Goal: Task Accomplishment & Management: Manage account settings

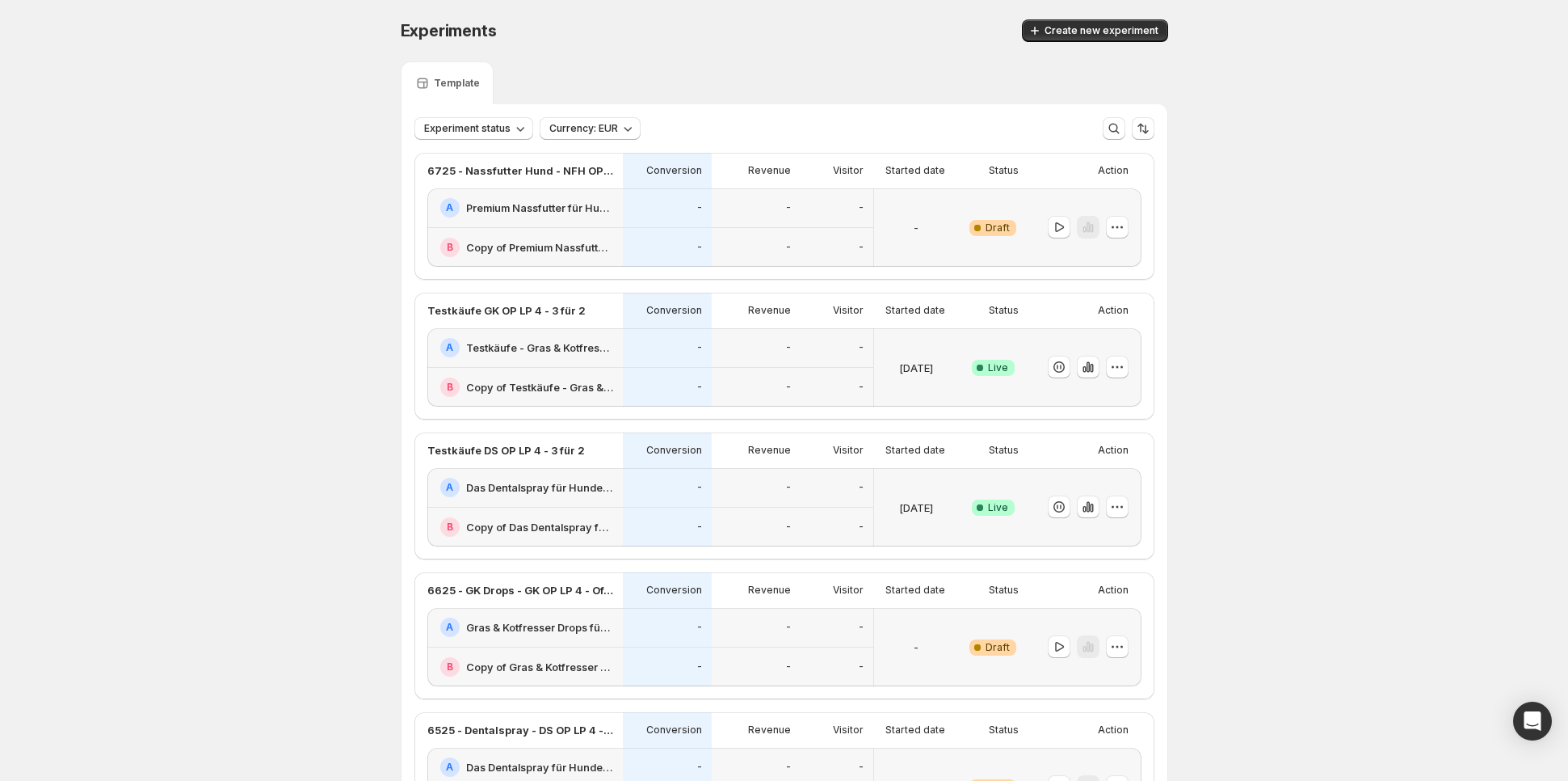
click at [602, 221] on div "A Premium Nassfutter für Hunde: Jetzt Neukunden Deal sichern!" at bounding box center [526, 207] width 196 height 39
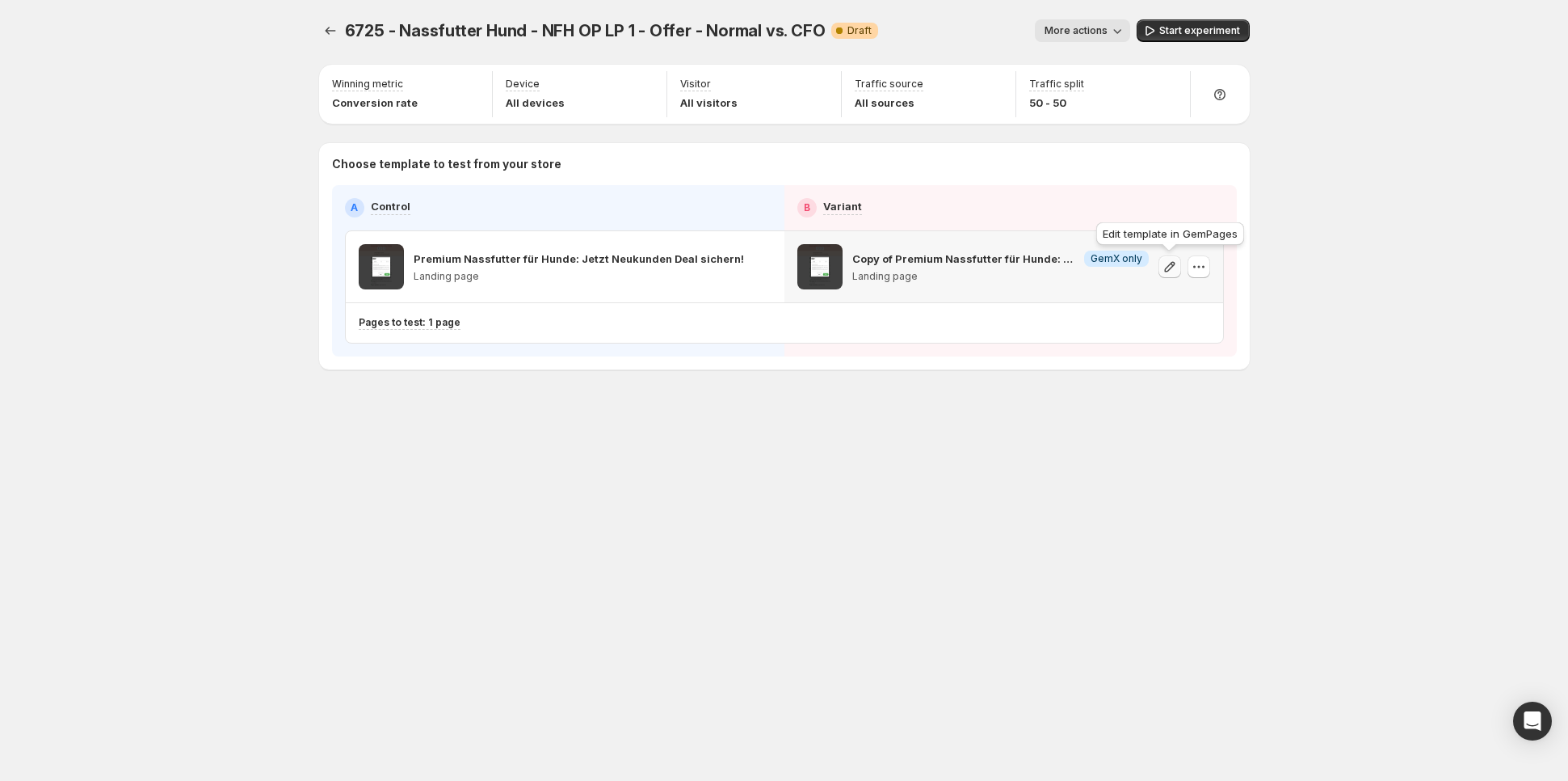
click at [1174, 270] on icon "button" at bounding box center [1170, 267] width 16 height 16
click at [331, 37] on icon "Experiments" at bounding box center [330, 31] width 16 height 16
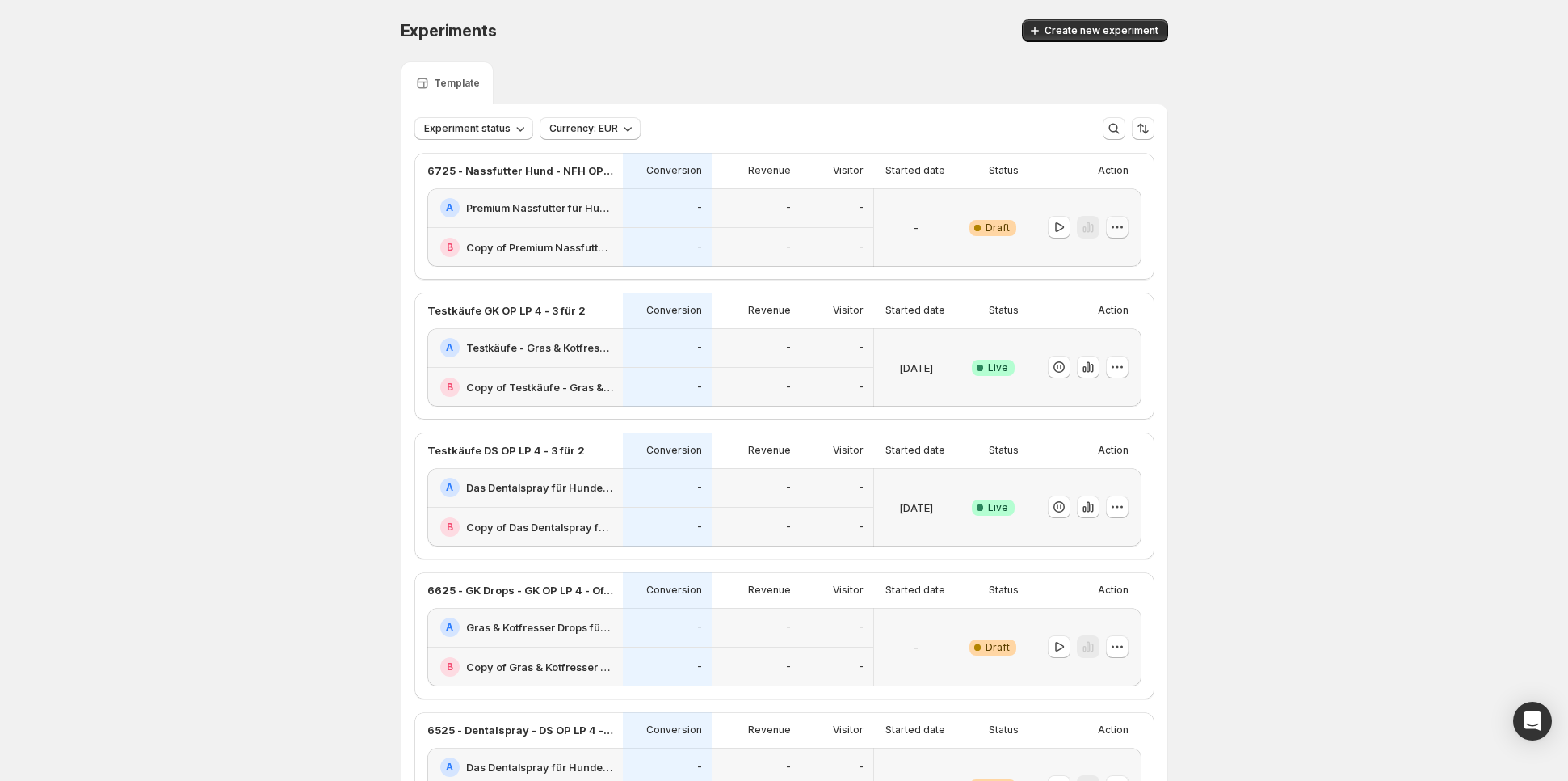
click at [1116, 234] on icon "button" at bounding box center [1117, 226] width 16 height 16
click at [1098, 257] on span "Edit" at bounding box center [1129, 260] width 117 height 16
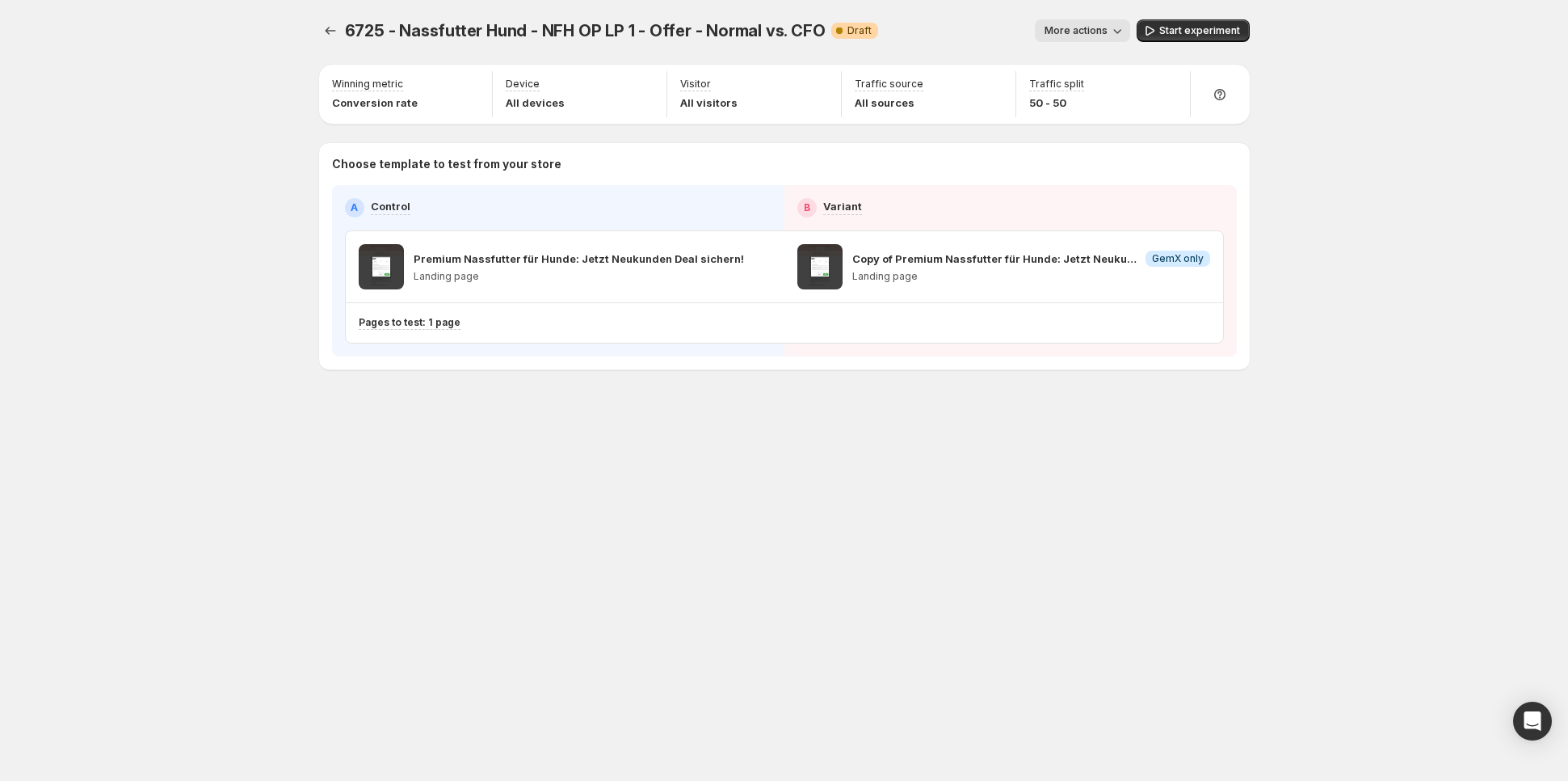
click at [1085, 28] on span "More actions" at bounding box center [1076, 30] width 63 height 12
click at [1081, 89] on span "Rename" at bounding box center [1090, 90] width 41 height 12
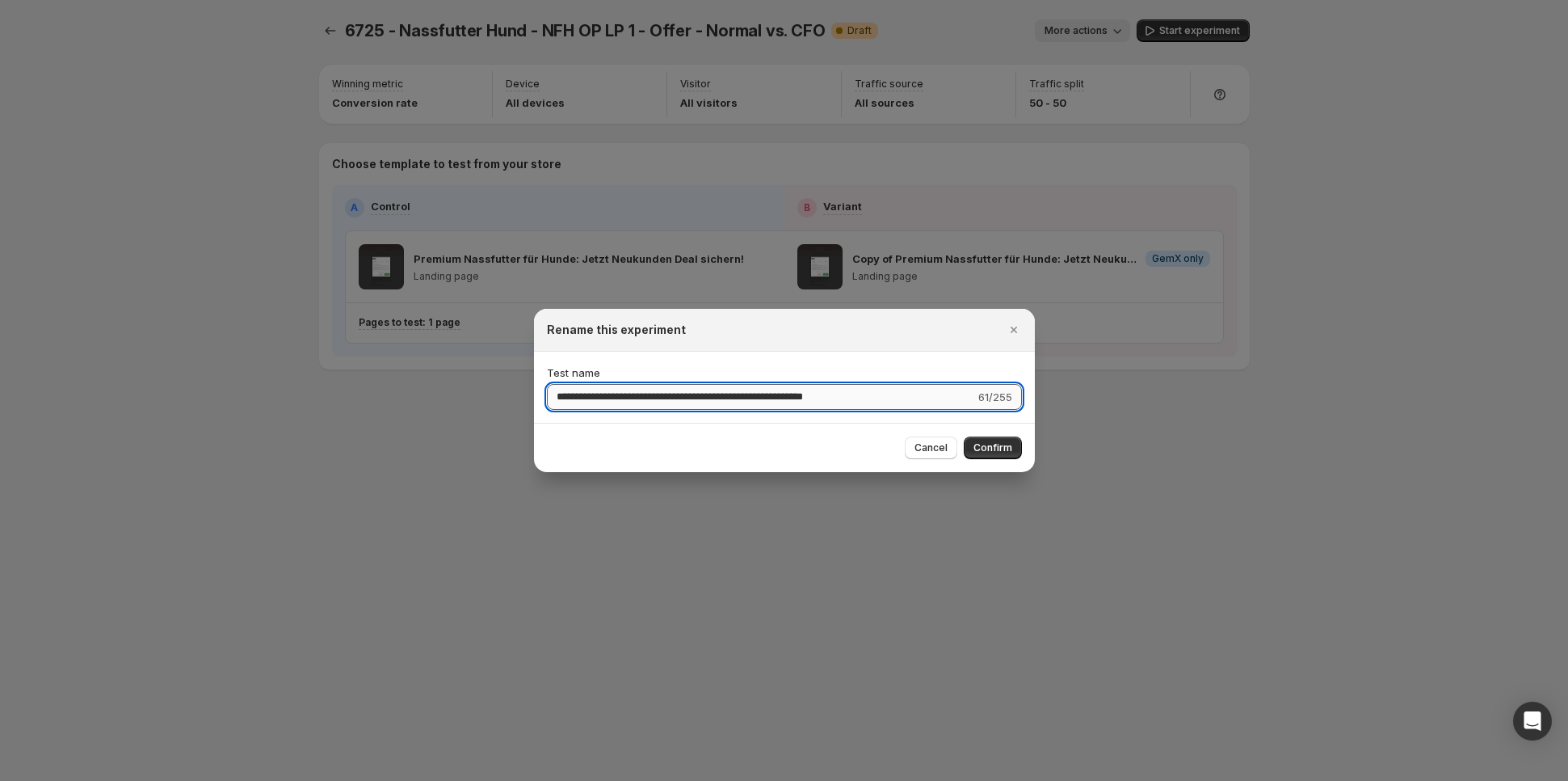
click at [804, 402] on input "**********" at bounding box center [761, 396] width 429 height 26
type input "**********"
click at [983, 446] on span "Confirm" at bounding box center [993, 447] width 38 height 12
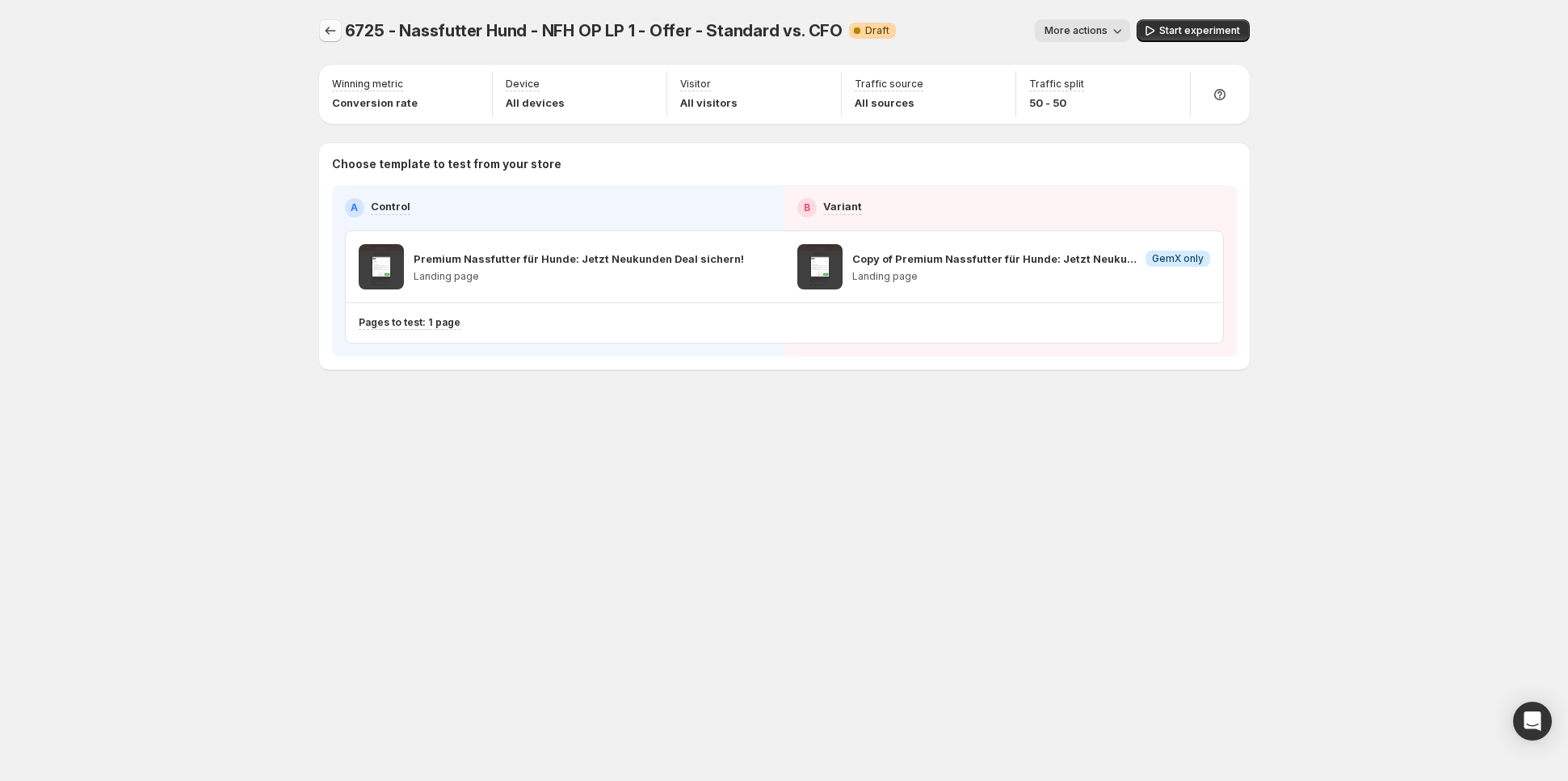
click at [322, 34] on icon "Experiments" at bounding box center [330, 31] width 16 height 16
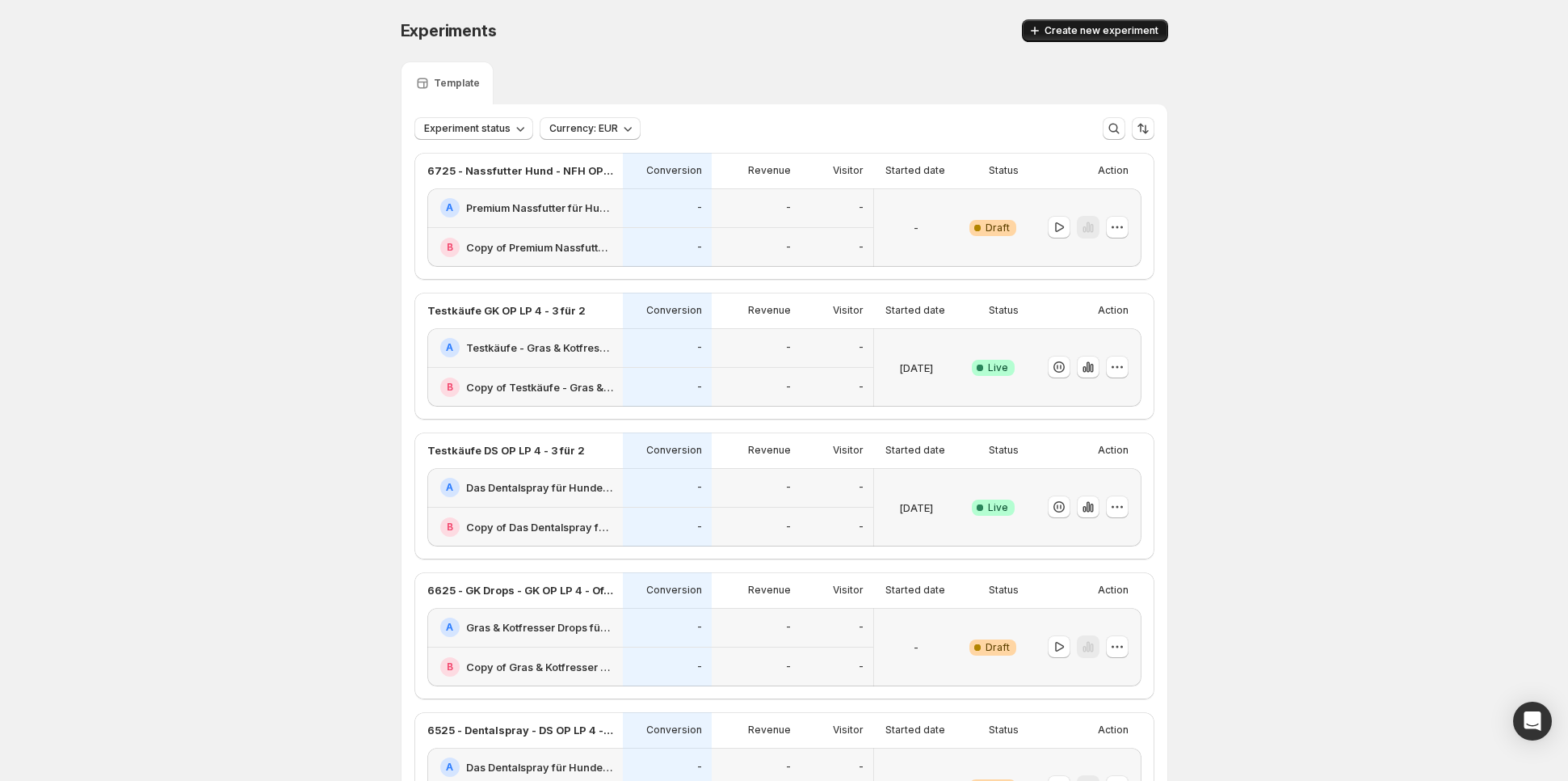
click at [1043, 32] on icon "button" at bounding box center [1035, 31] width 16 height 16
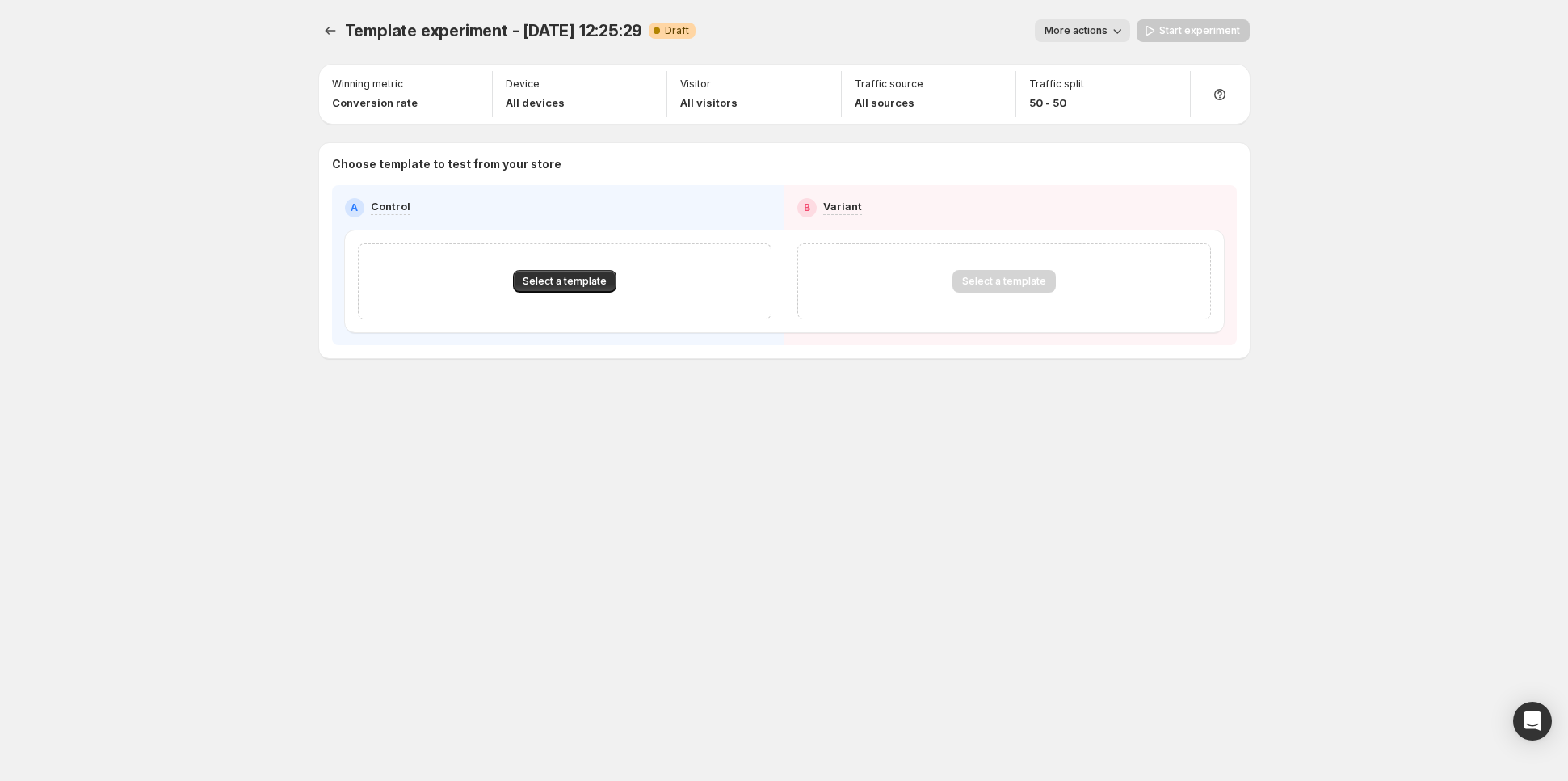
click at [573, 296] on div "Select a template" at bounding box center [564, 281] width 413 height 76
click at [596, 279] on span "Select a template" at bounding box center [565, 280] width 84 height 12
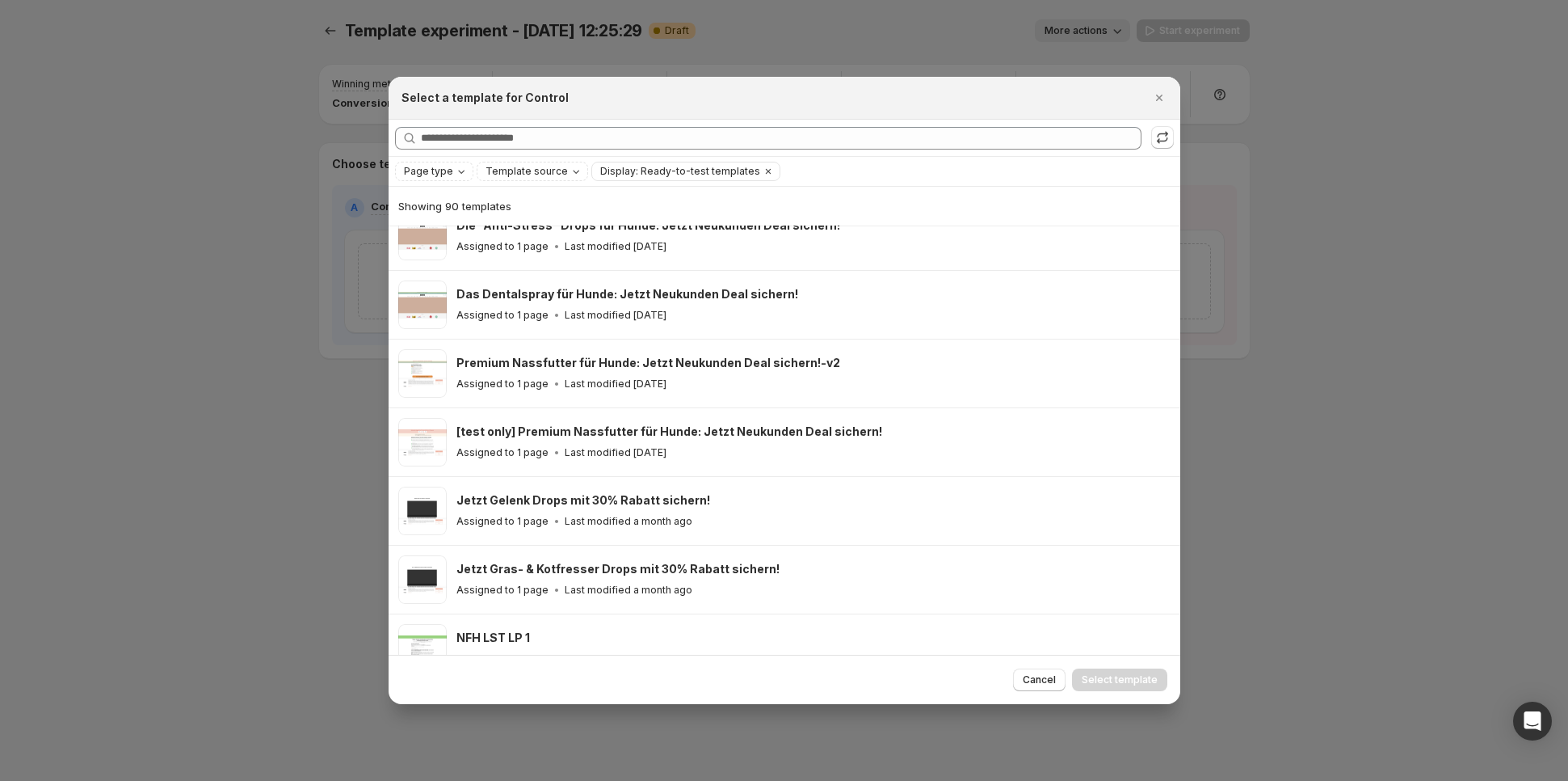
scroll to position [1314, 0]
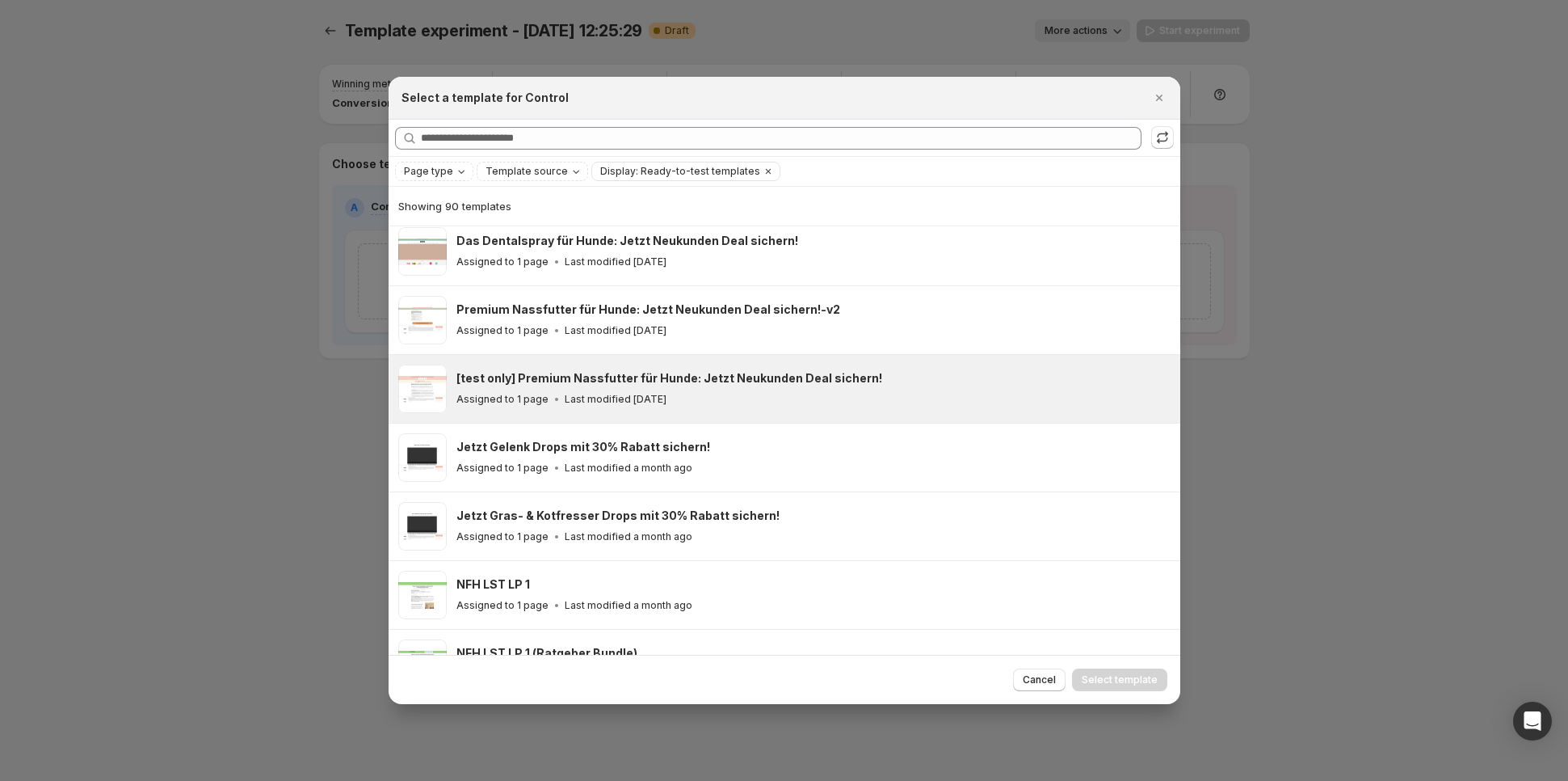
click at [655, 377] on h3 "[test only] Premium Nassfutter für Hunde: Jetzt Neukunden Deal sichern!" at bounding box center [669, 378] width 426 height 16
click at [1145, 680] on span "Select template" at bounding box center [1119, 679] width 76 height 12
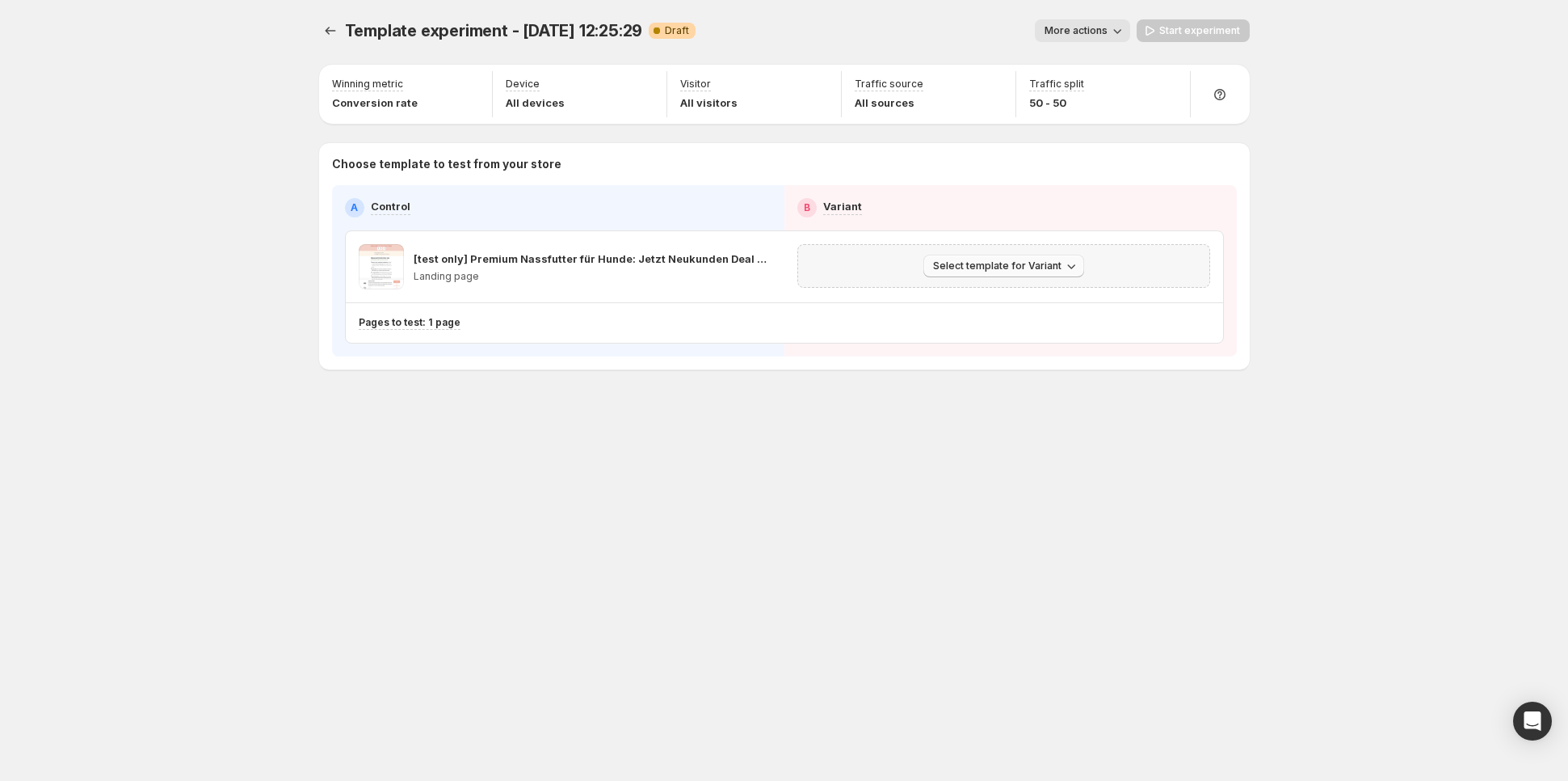
click at [973, 271] on span "Select template for Variant" at bounding box center [997, 265] width 129 height 12
click at [978, 321] on span "Create Variant based on Control" at bounding box center [1006, 326] width 165 height 12
click at [1110, 38] on button "More actions" at bounding box center [1082, 31] width 95 height 23
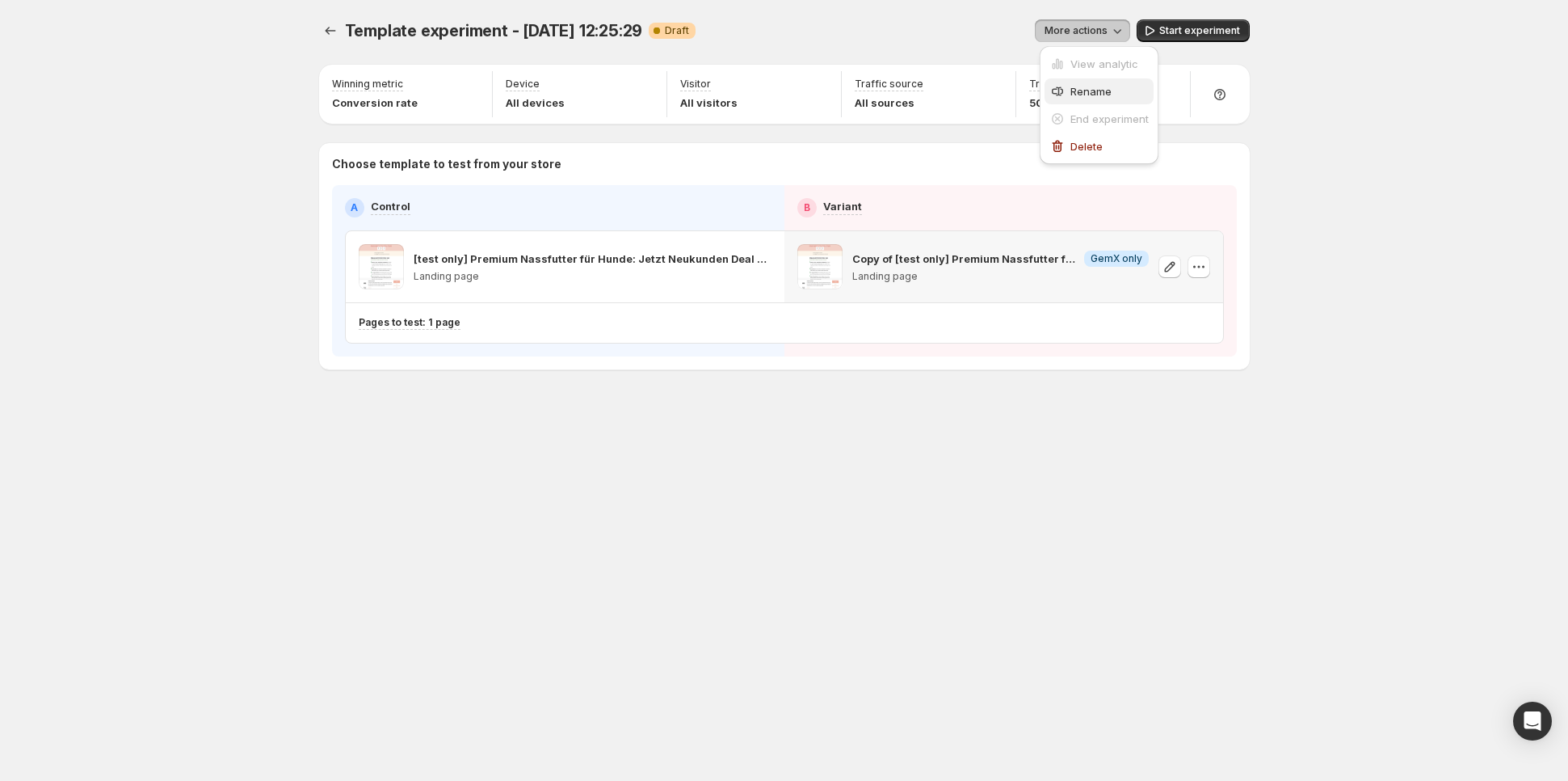
click at [1083, 83] on button "Rename" at bounding box center [1099, 91] width 109 height 26
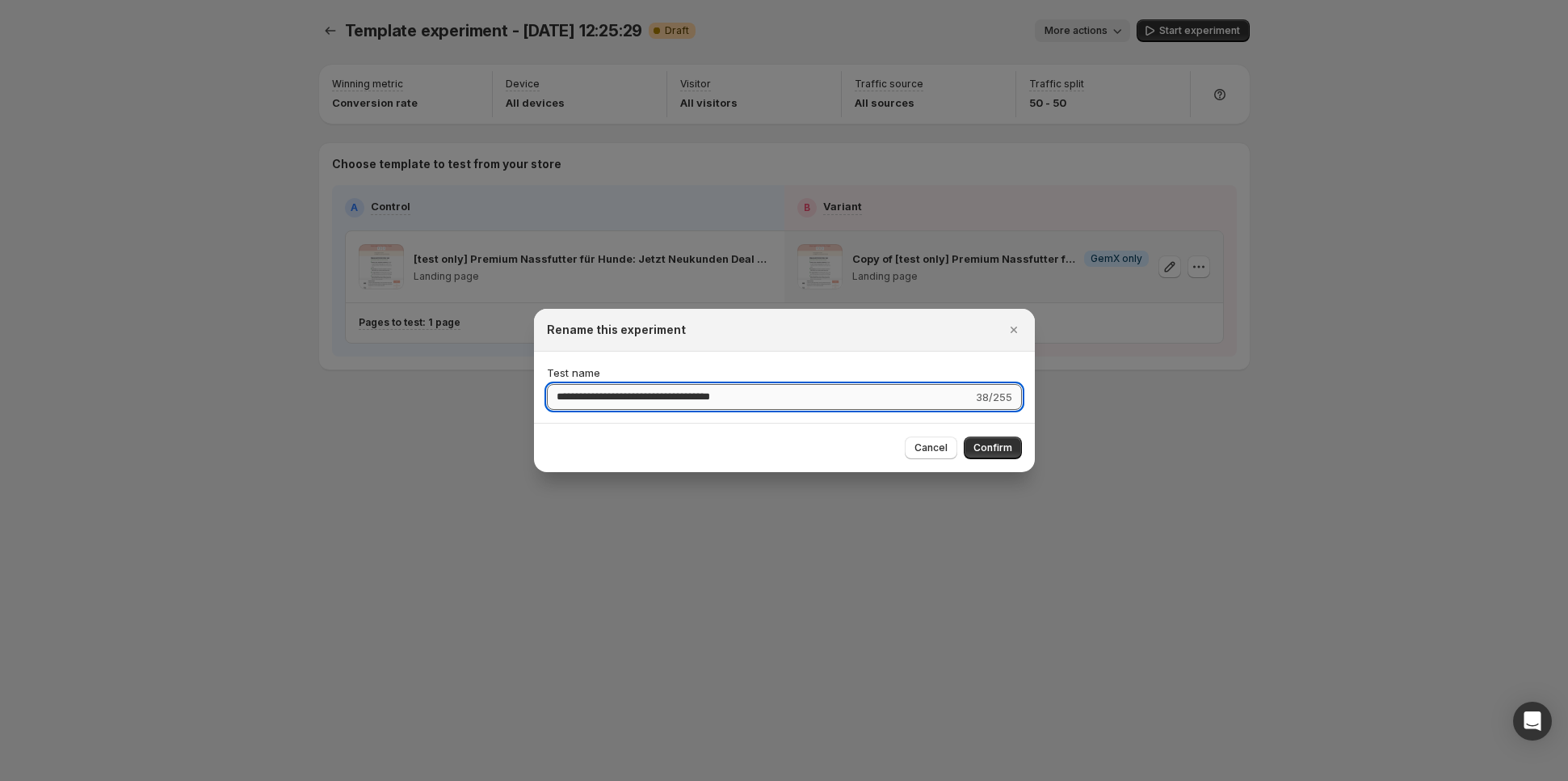
click at [619, 390] on input "**********" at bounding box center [760, 396] width 426 height 26
type input "**********"
click at [995, 449] on span "Confirm" at bounding box center [993, 447] width 38 height 12
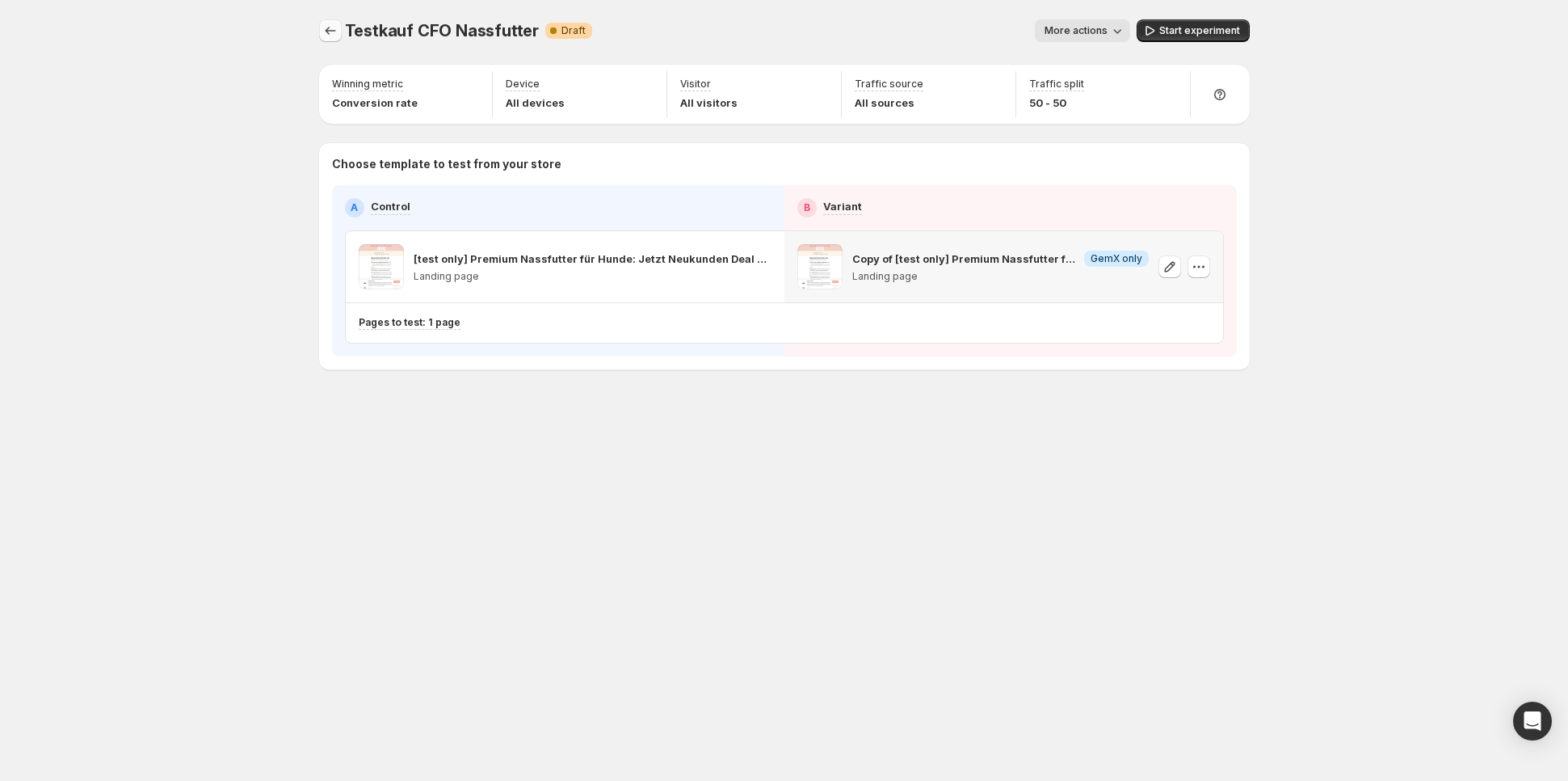
click at [333, 30] on icon "Experiments" at bounding box center [330, 31] width 16 height 16
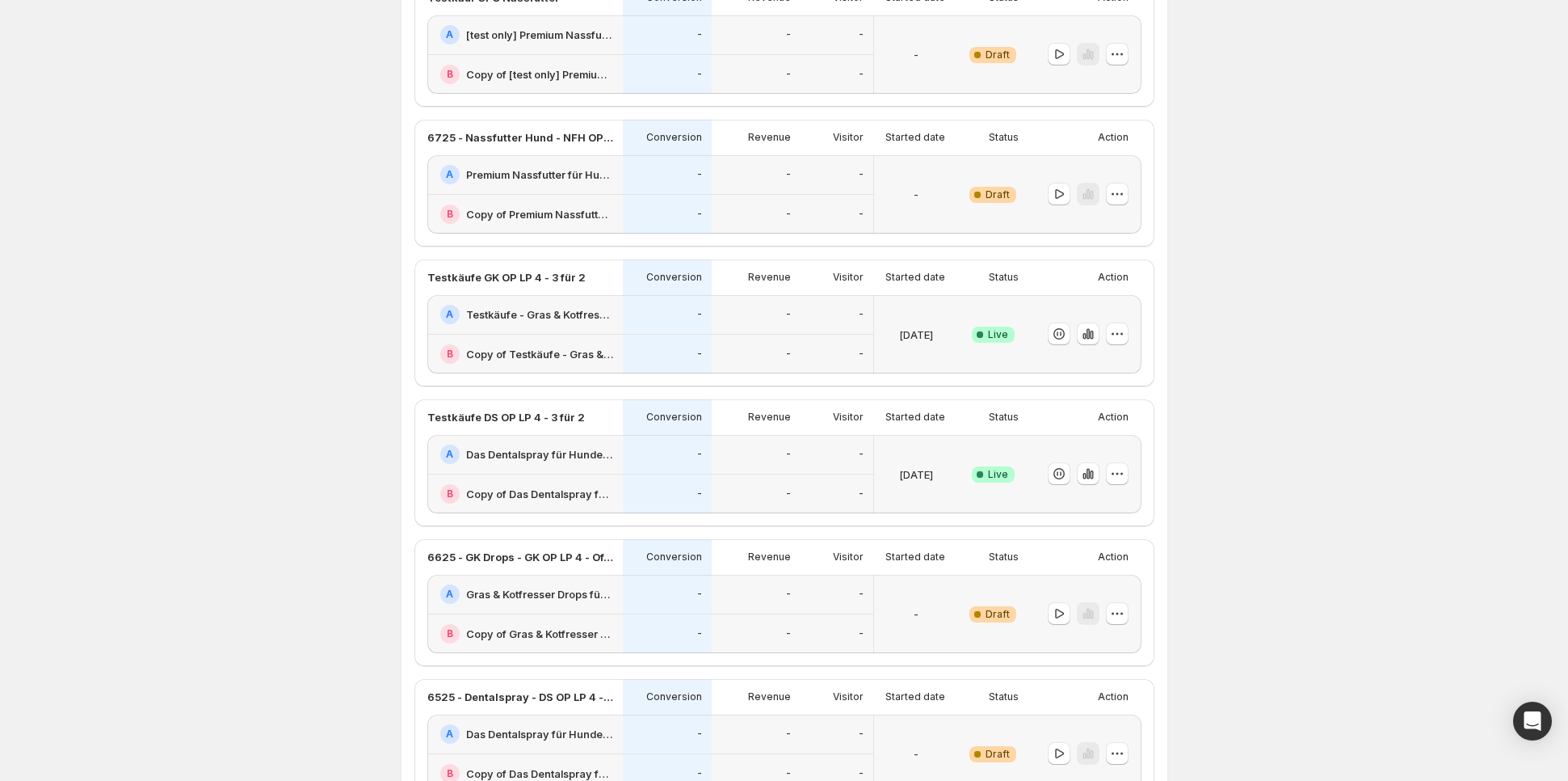
scroll to position [165, 0]
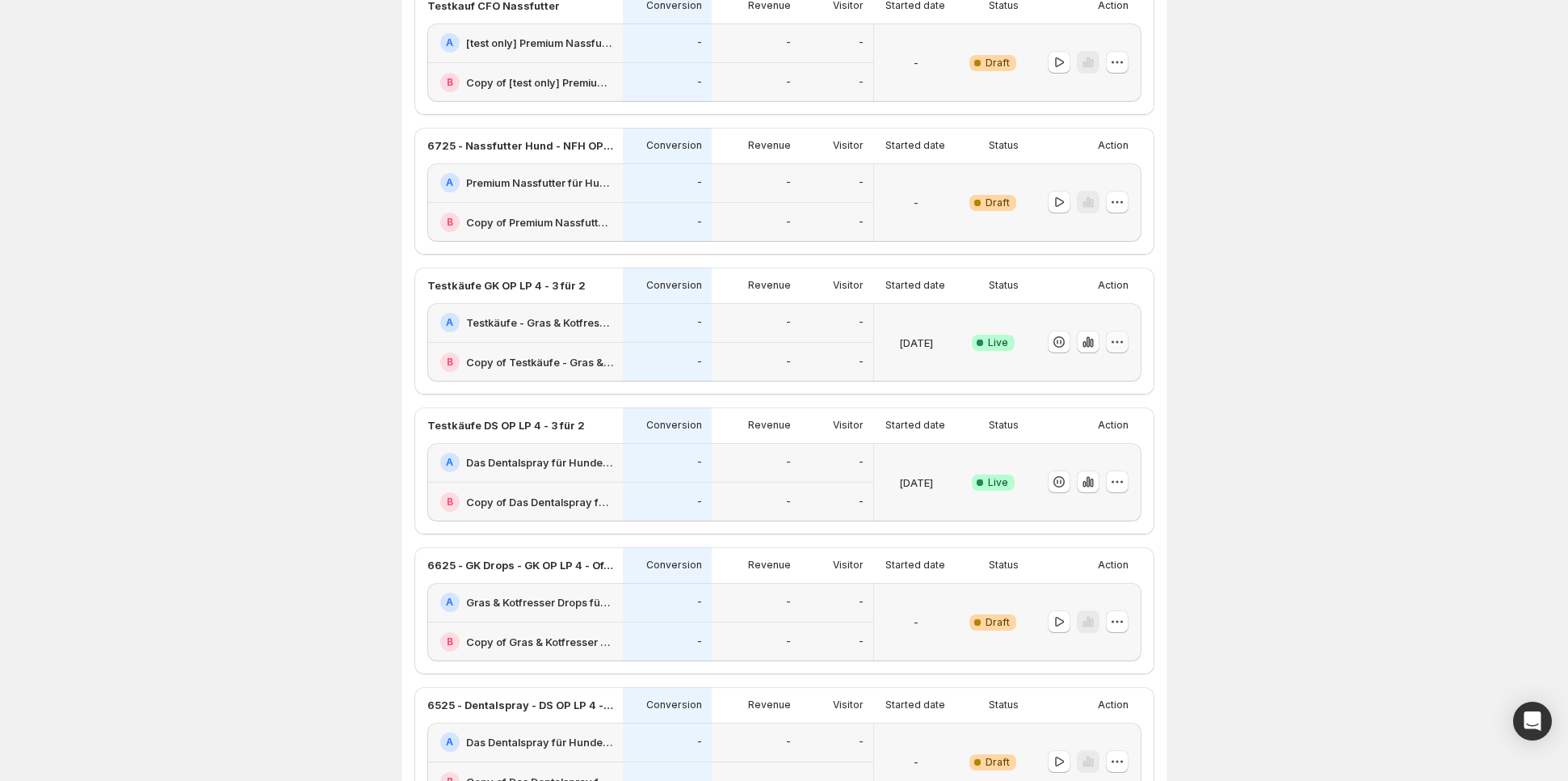
click at [1122, 344] on icon "button" at bounding box center [1117, 342] width 16 height 16
click at [671, 332] on div "-" at bounding box center [667, 322] width 89 height 39
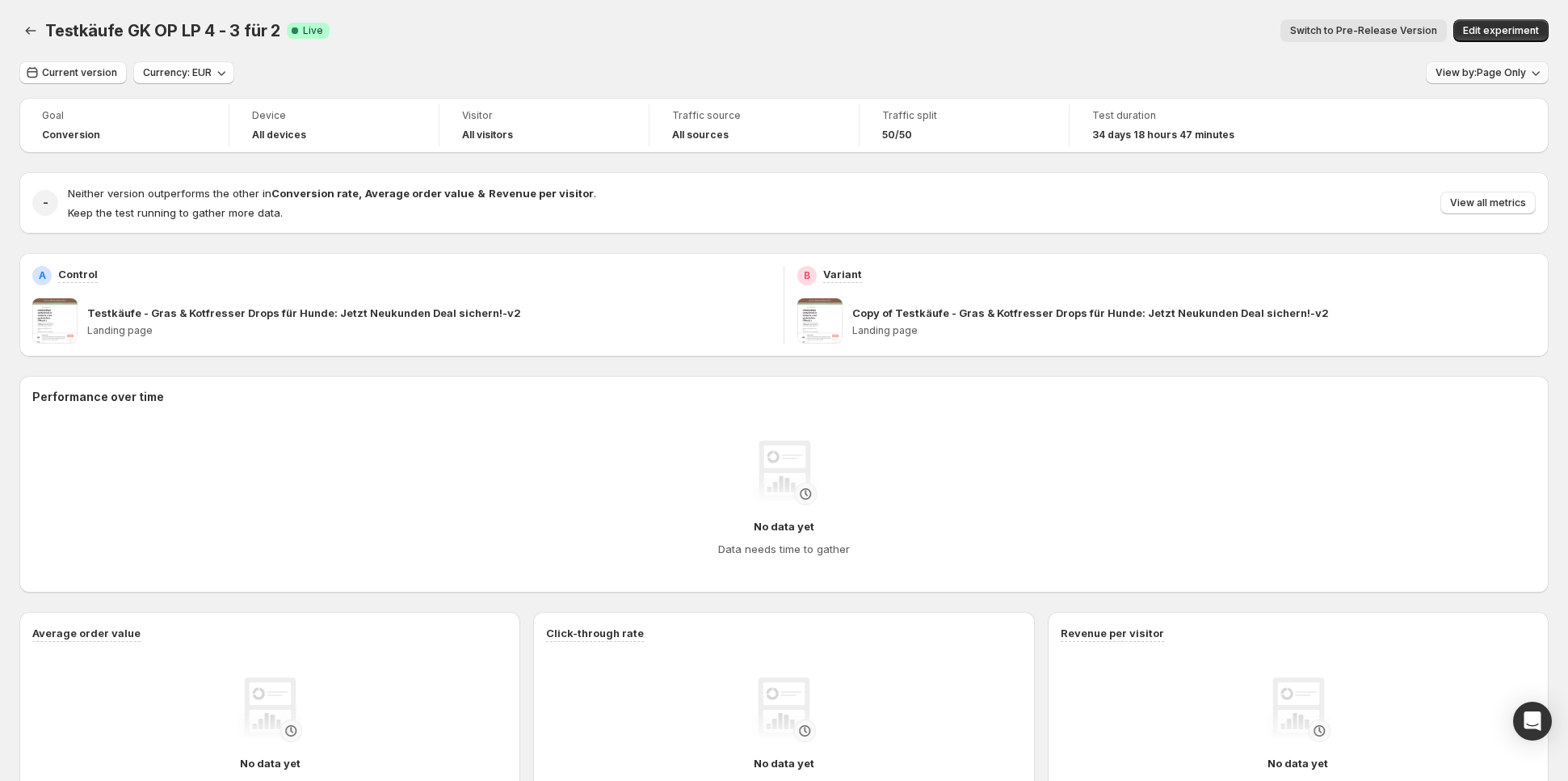
click at [1497, 75] on span "View by: Page Only" at bounding box center [1481, 72] width 90 height 12
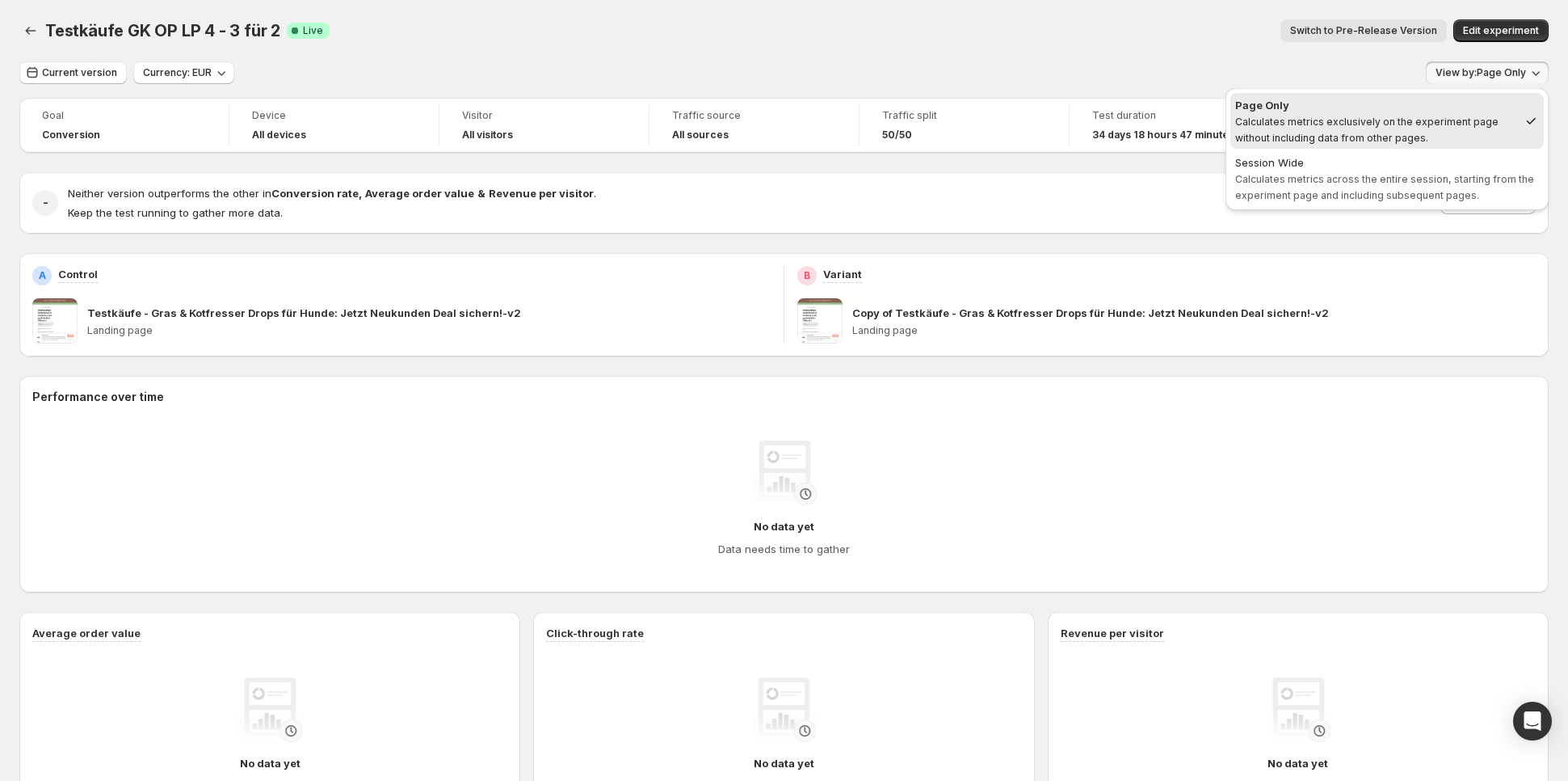
click at [1497, 75] on span "View by: Page Only" at bounding box center [1481, 72] width 90 height 12
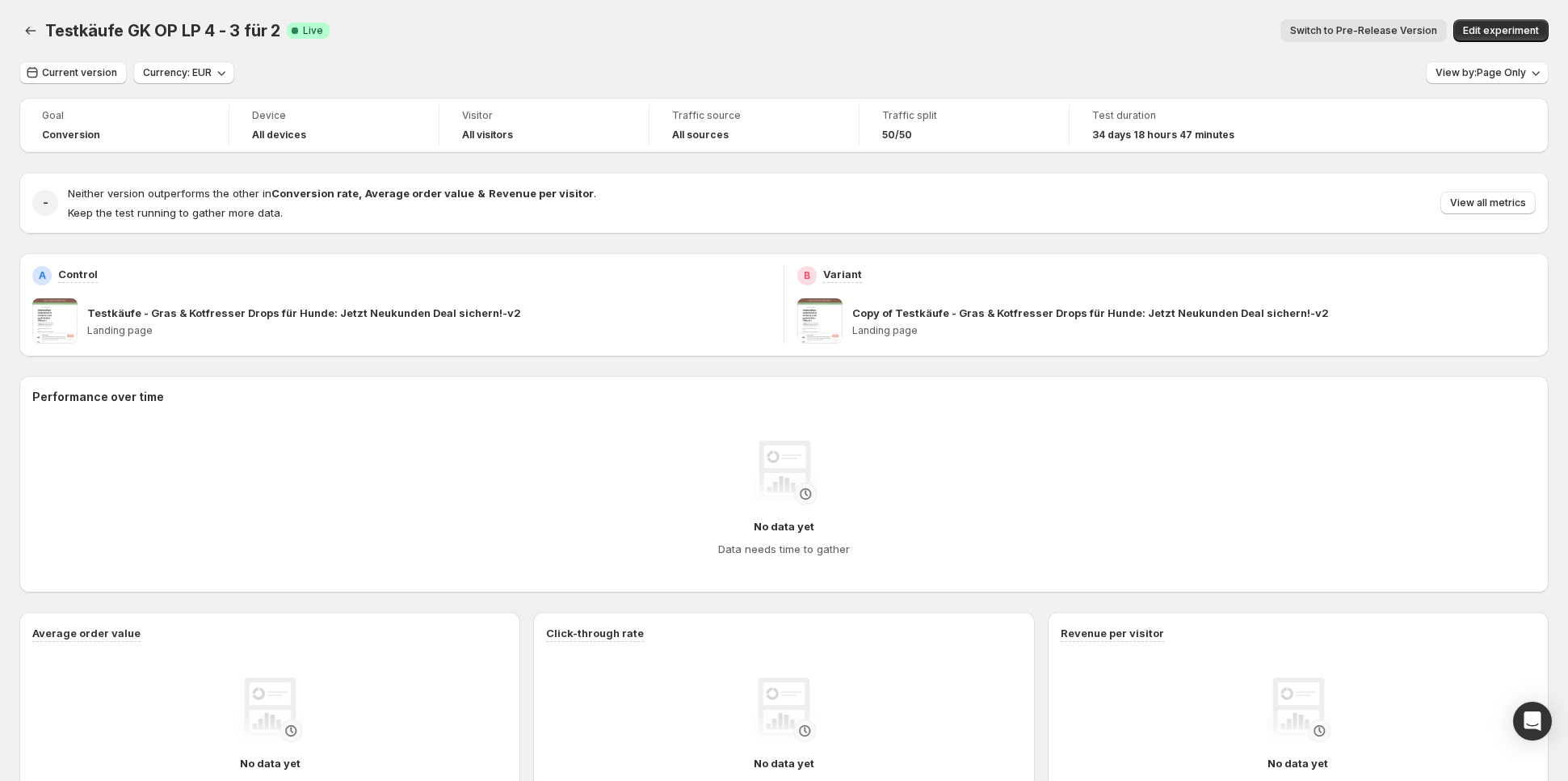
click at [793, 37] on div "Switch to Pre-Release Version" at bounding box center [895, 31] width 1105 height 23
click at [36, 28] on icon "Back" at bounding box center [31, 31] width 16 height 16
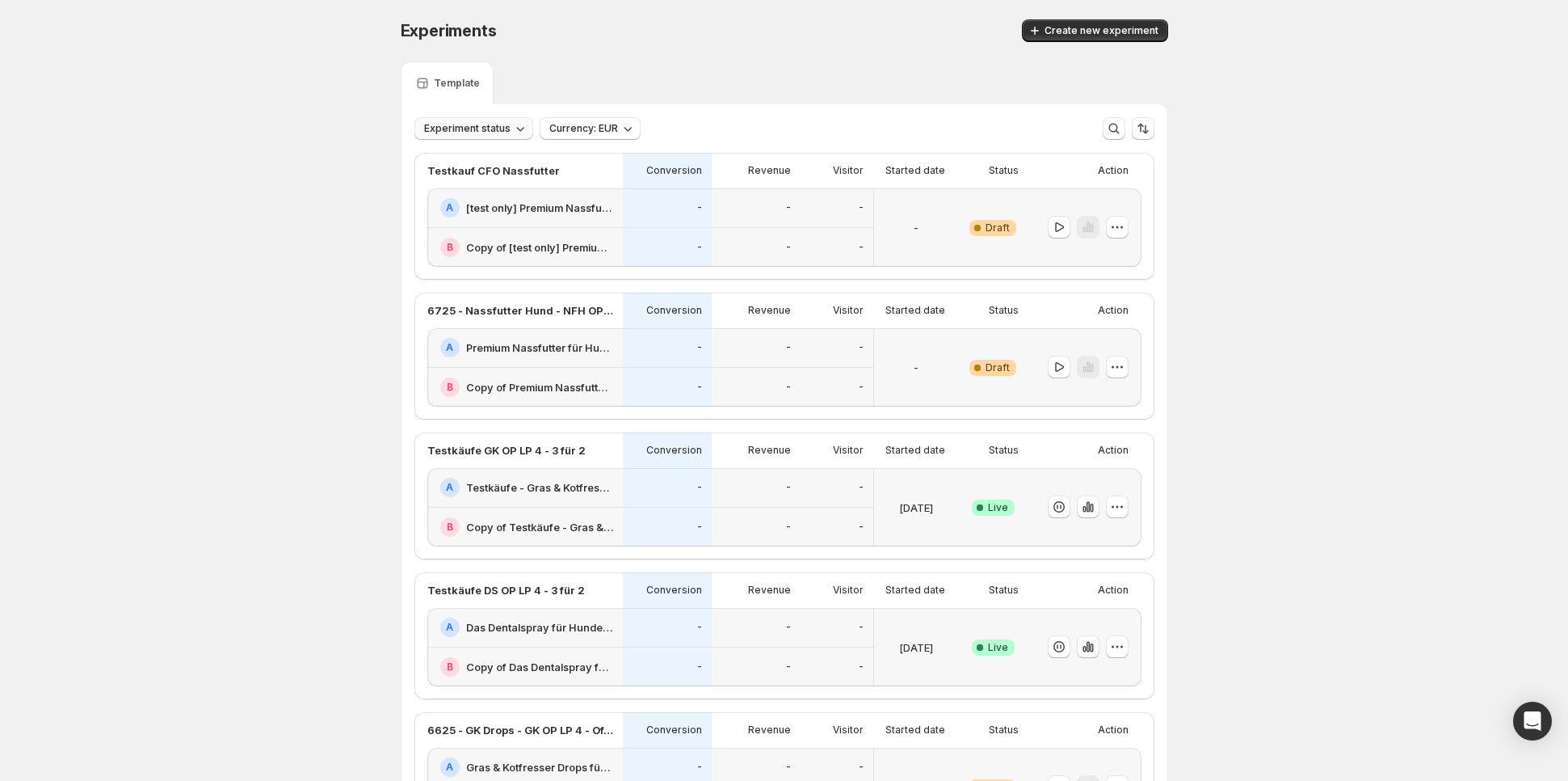
click at [512, 130] on icon "button" at bounding box center [520, 129] width 16 height 16
click at [460, 156] on div "Live Live" at bounding box center [439, 161] width 53 height 26
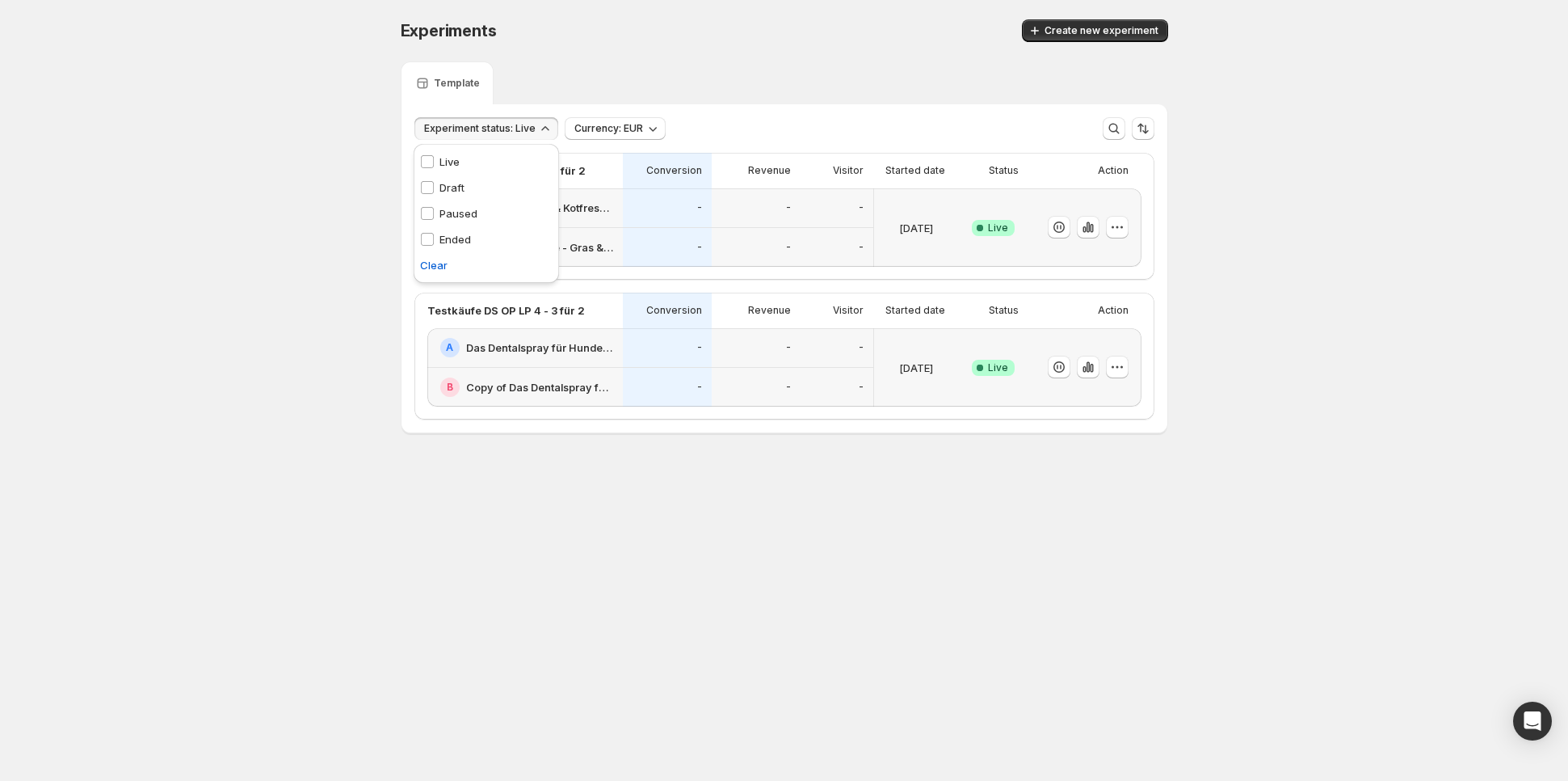
click at [455, 156] on p "Live" at bounding box center [449, 161] width 20 height 16
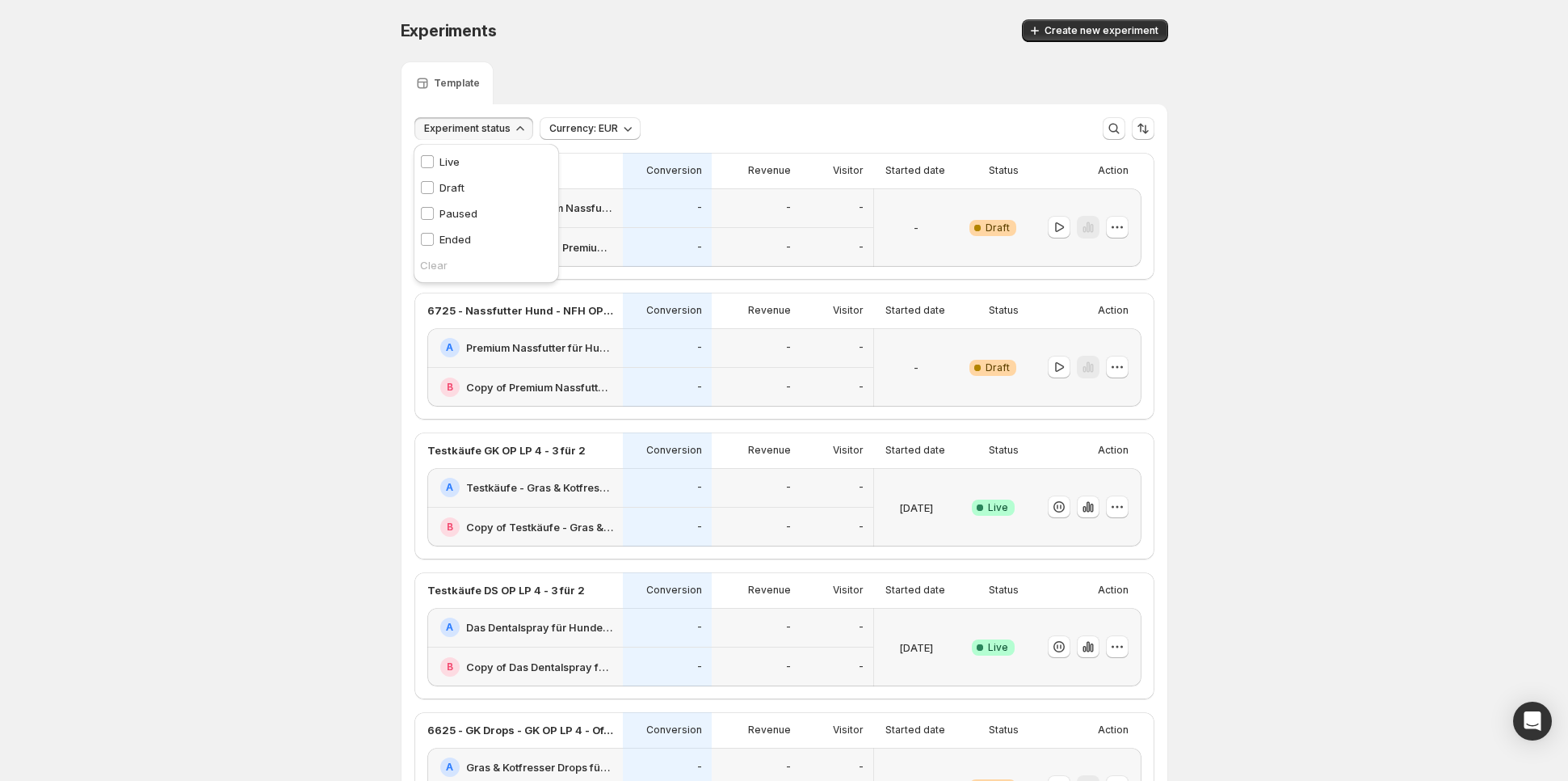
click at [455, 156] on p "Live" at bounding box center [449, 161] width 20 height 16
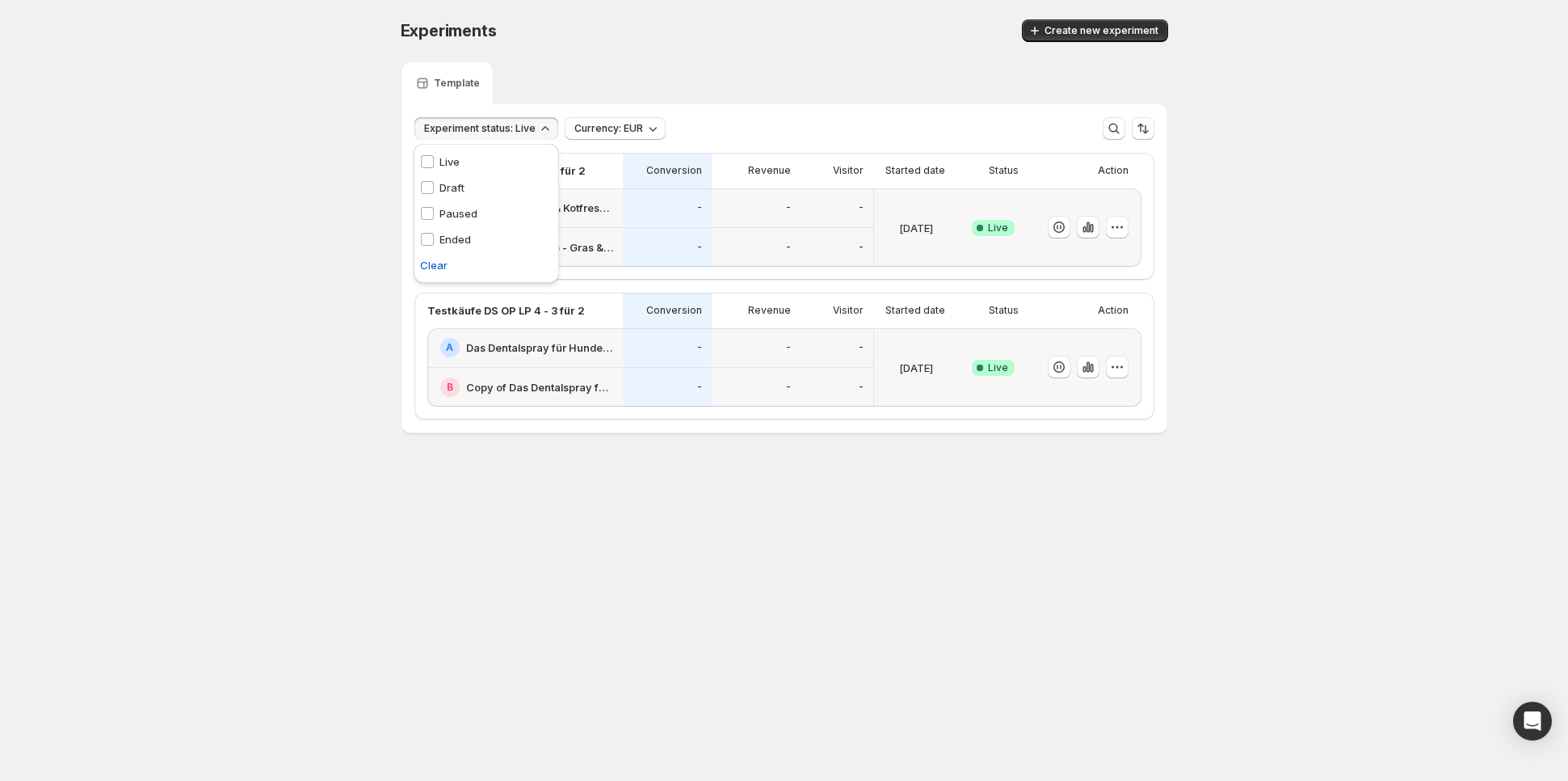
click at [813, 107] on div "Experiment status: Live Currency: EUR More views More views Create new view" at bounding box center [784, 122] width 766 height 36
click at [456, 121] on button "Experiment status: Live" at bounding box center [486, 129] width 144 height 23
click at [447, 159] on p "Live" at bounding box center [449, 161] width 20 height 16
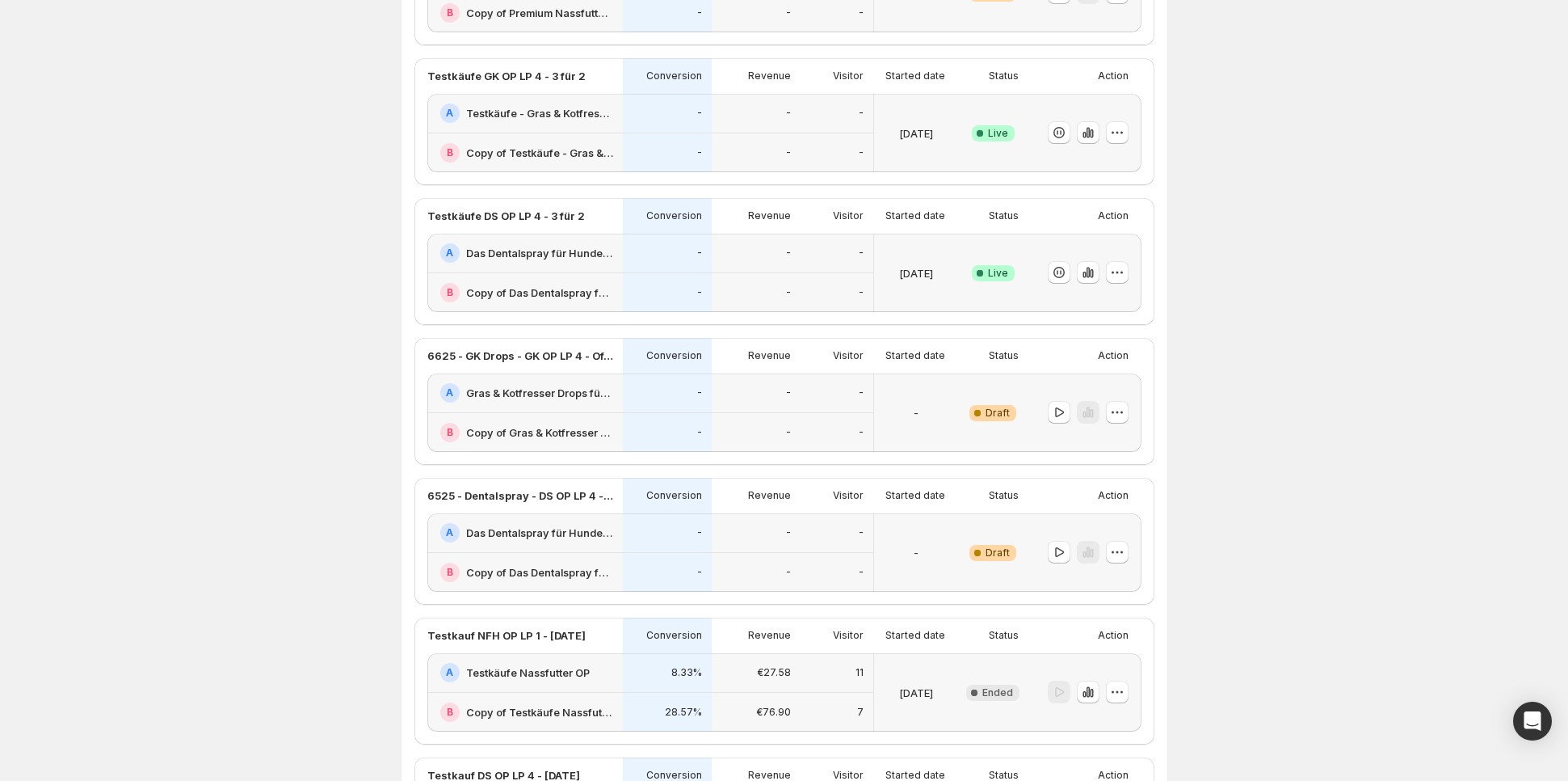
scroll to position [377, 0]
click at [713, 391] on div "-" at bounding box center [756, 390] width 89 height 39
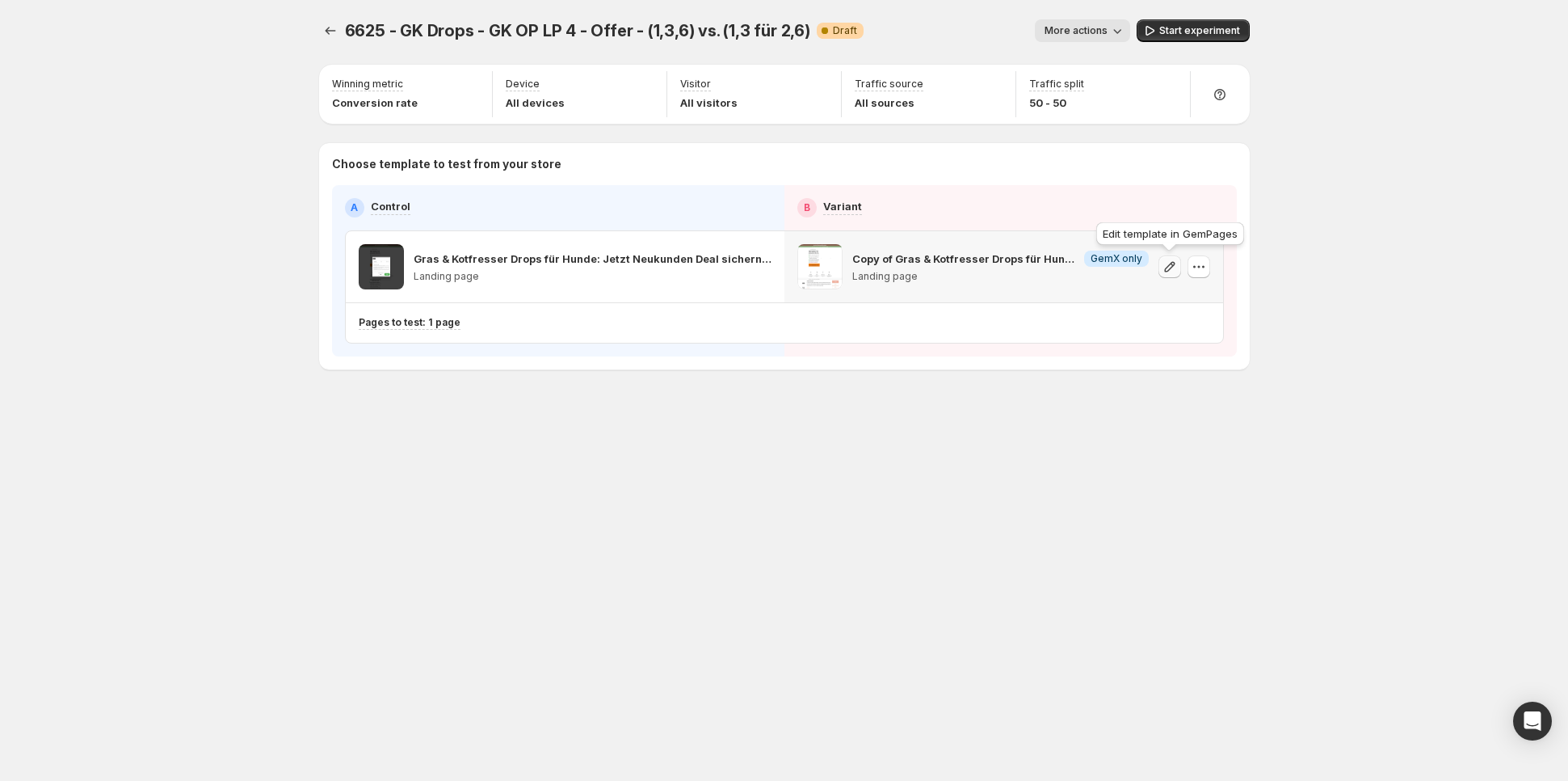
click at [1170, 270] on icon "button" at bounding box center [1170, 267] width 16 height 16
click at [1165, 262] on icon "button" at bounding box center [1170, 267] width 16 height 16
click at [321, 23] on button "Experiments" at bounding box center [331, 31] width 23 height 23
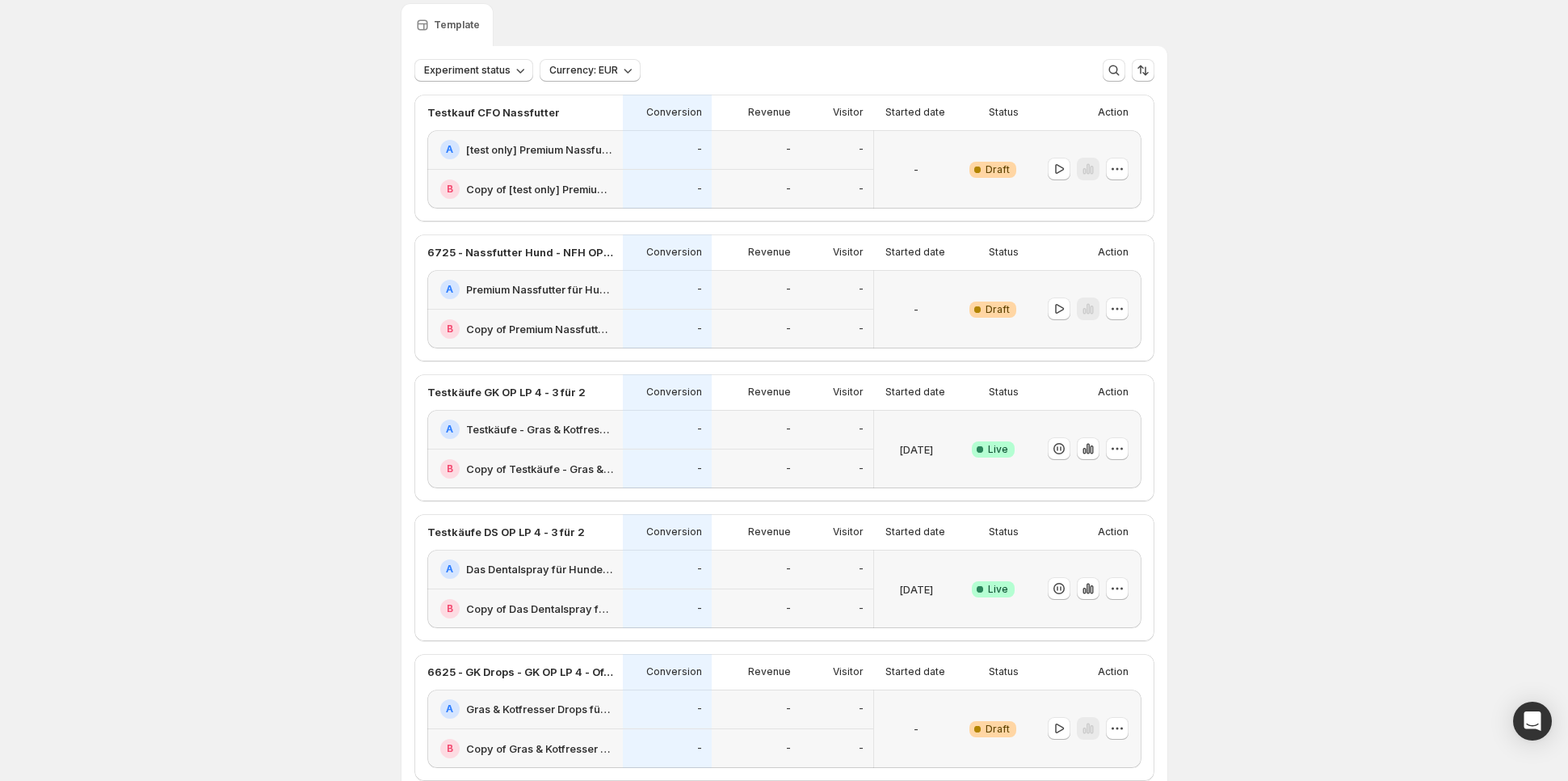
scroll to position [49, 0]
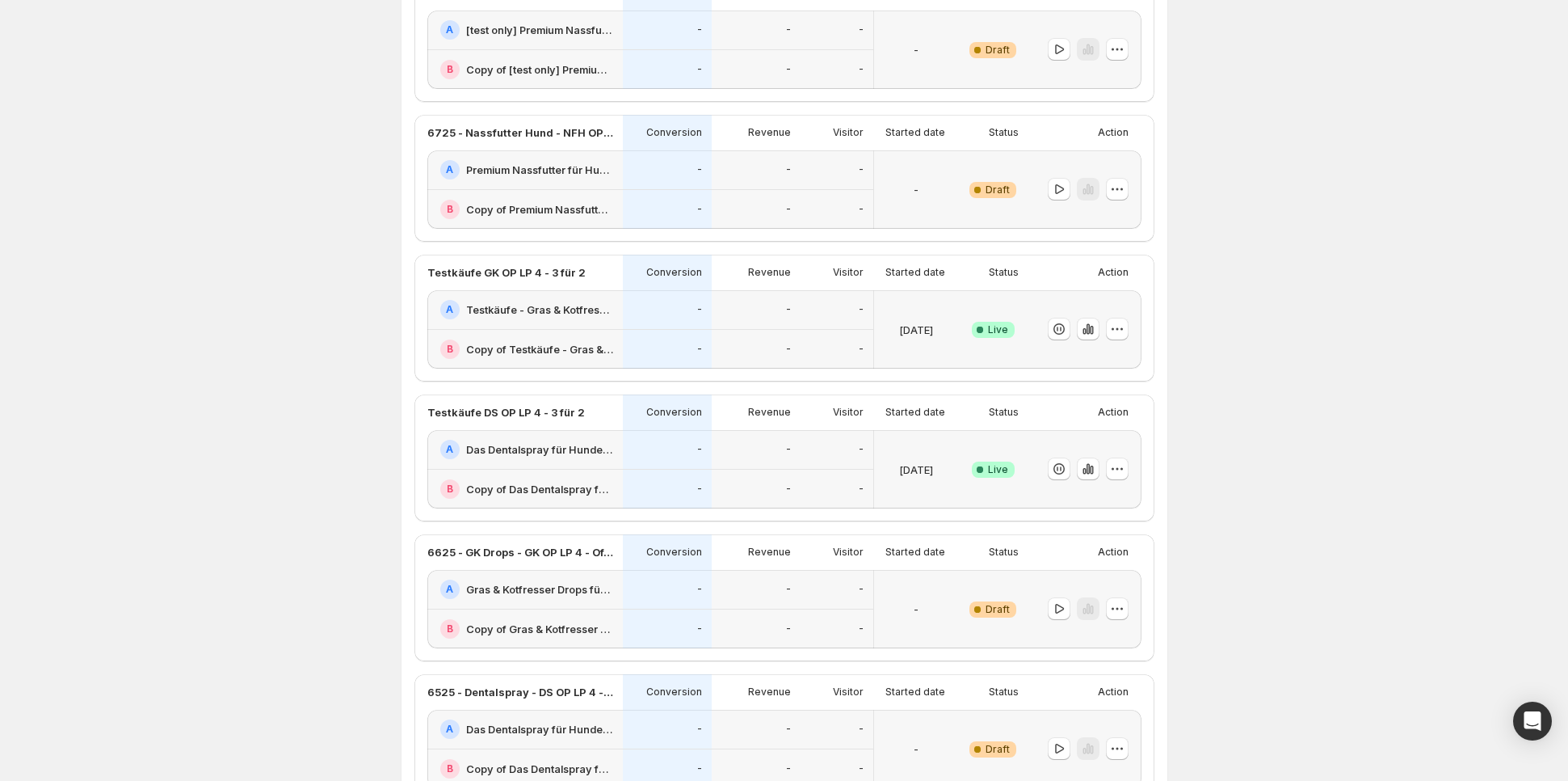
scroll to position [182, 0]
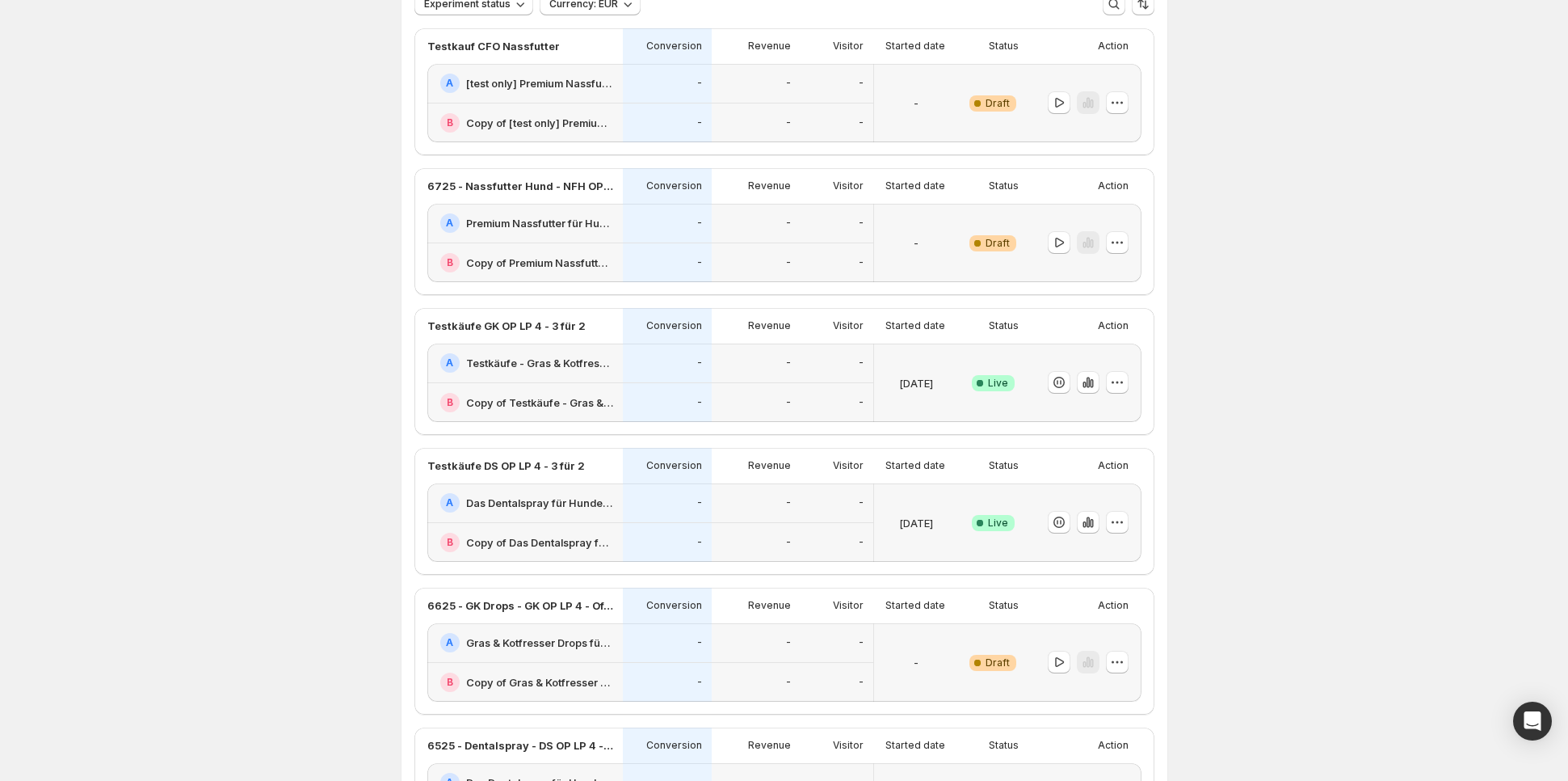
scroll to position [153, 0]
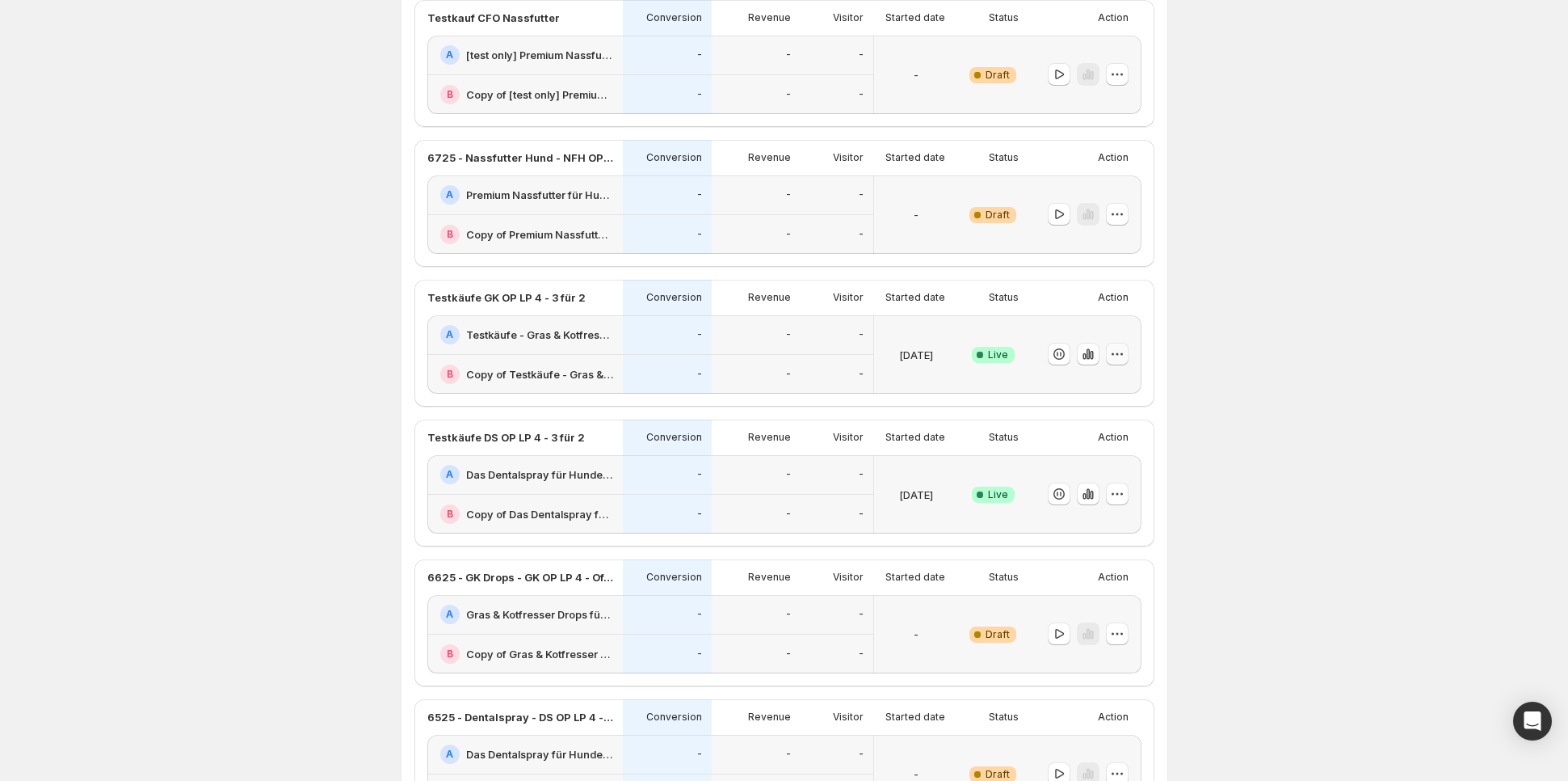
click at [1127, 353] on button "button" at bounding box center [1117, 354] width 23 height 23
click at [759, 325] on div "-" at bounding box center [756, 335] width 69 height 19
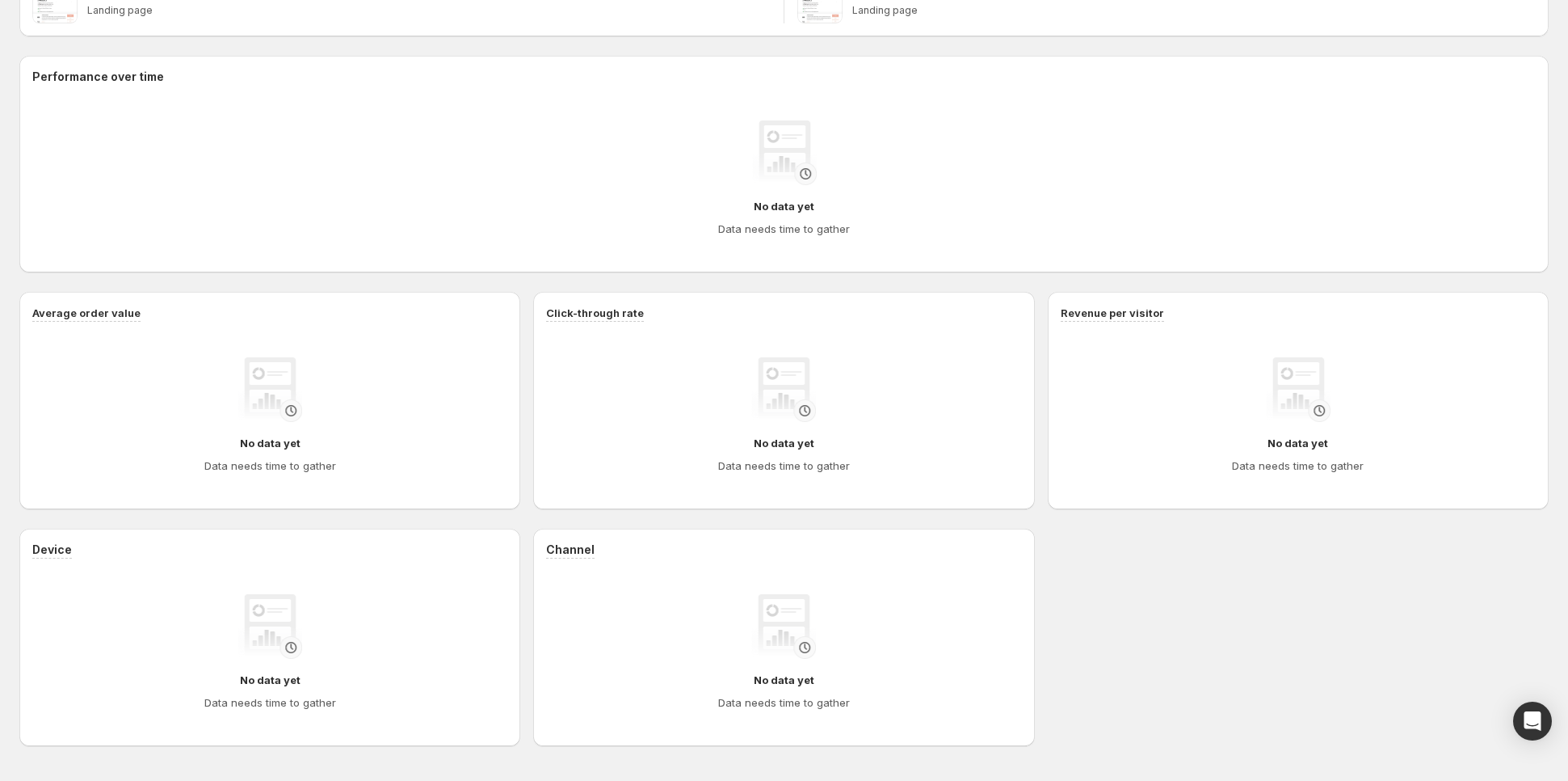
scroll to position [153, 0]
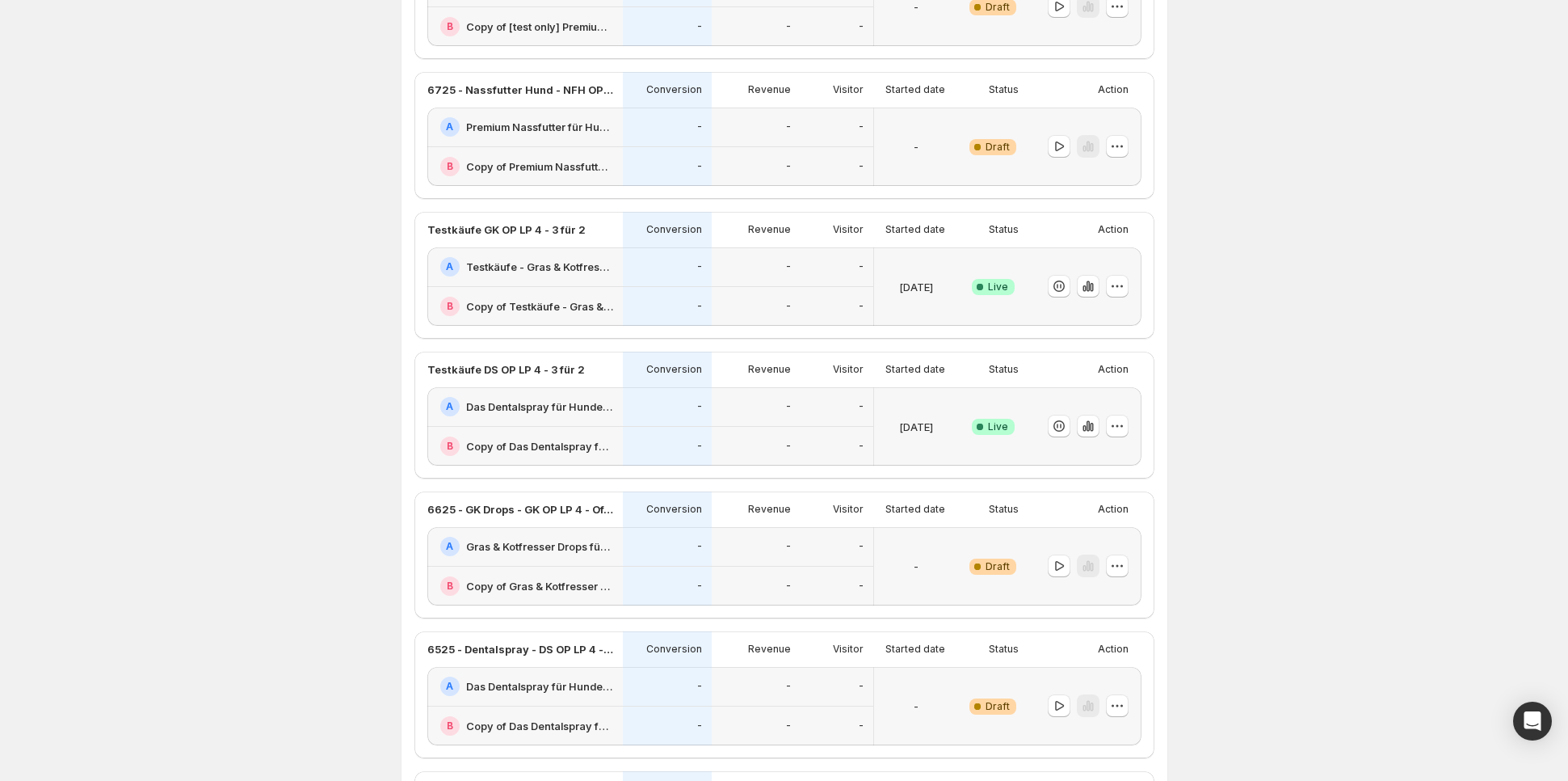
scroll to position [238, 0]
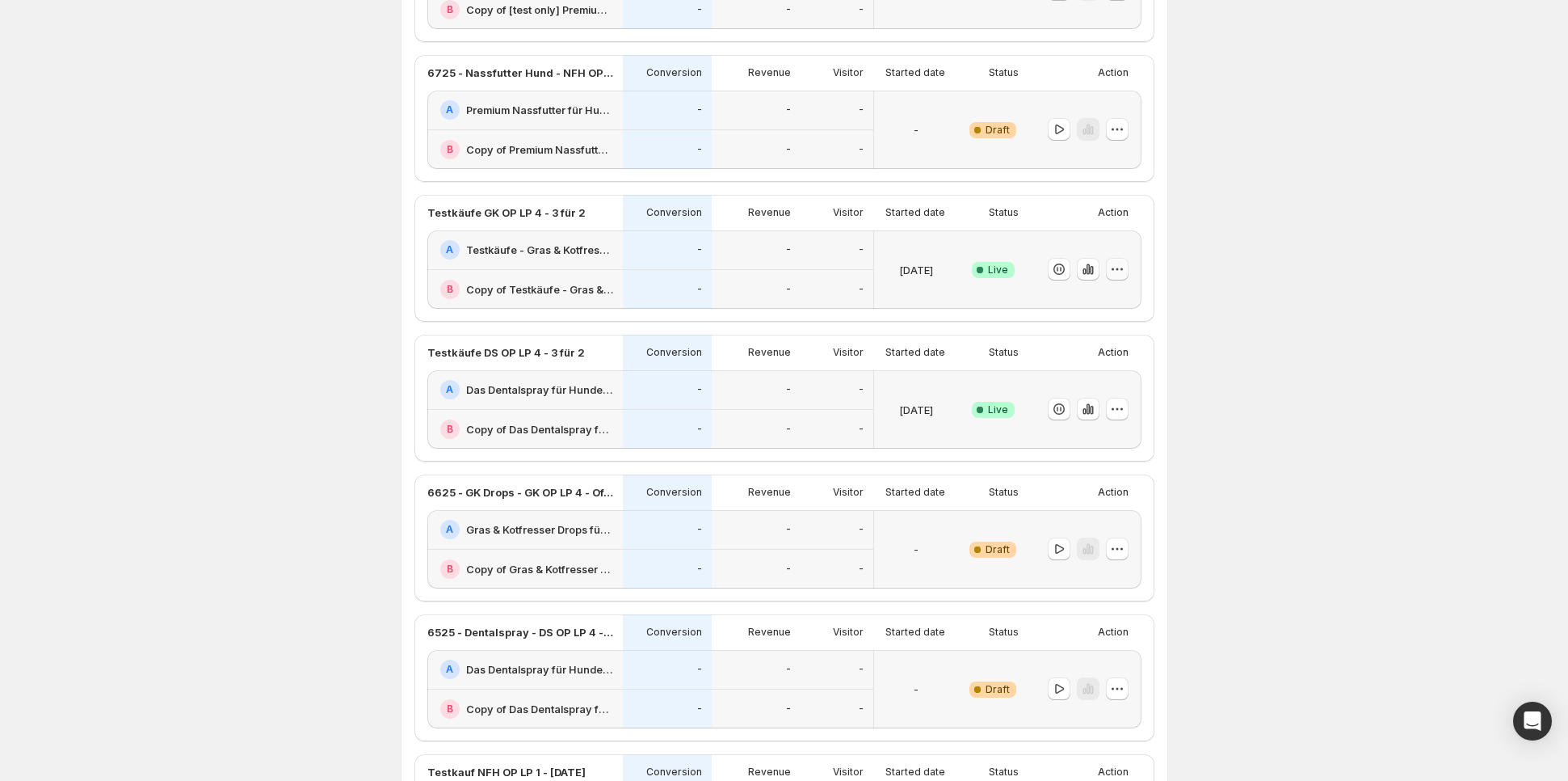
click at [1119, 273] on icon "button" at bounding box center [1117, 269] width 16 height 16
click at [1101, 295] on span "Edit" at bounding box center [1133, 301] width 169 height 16
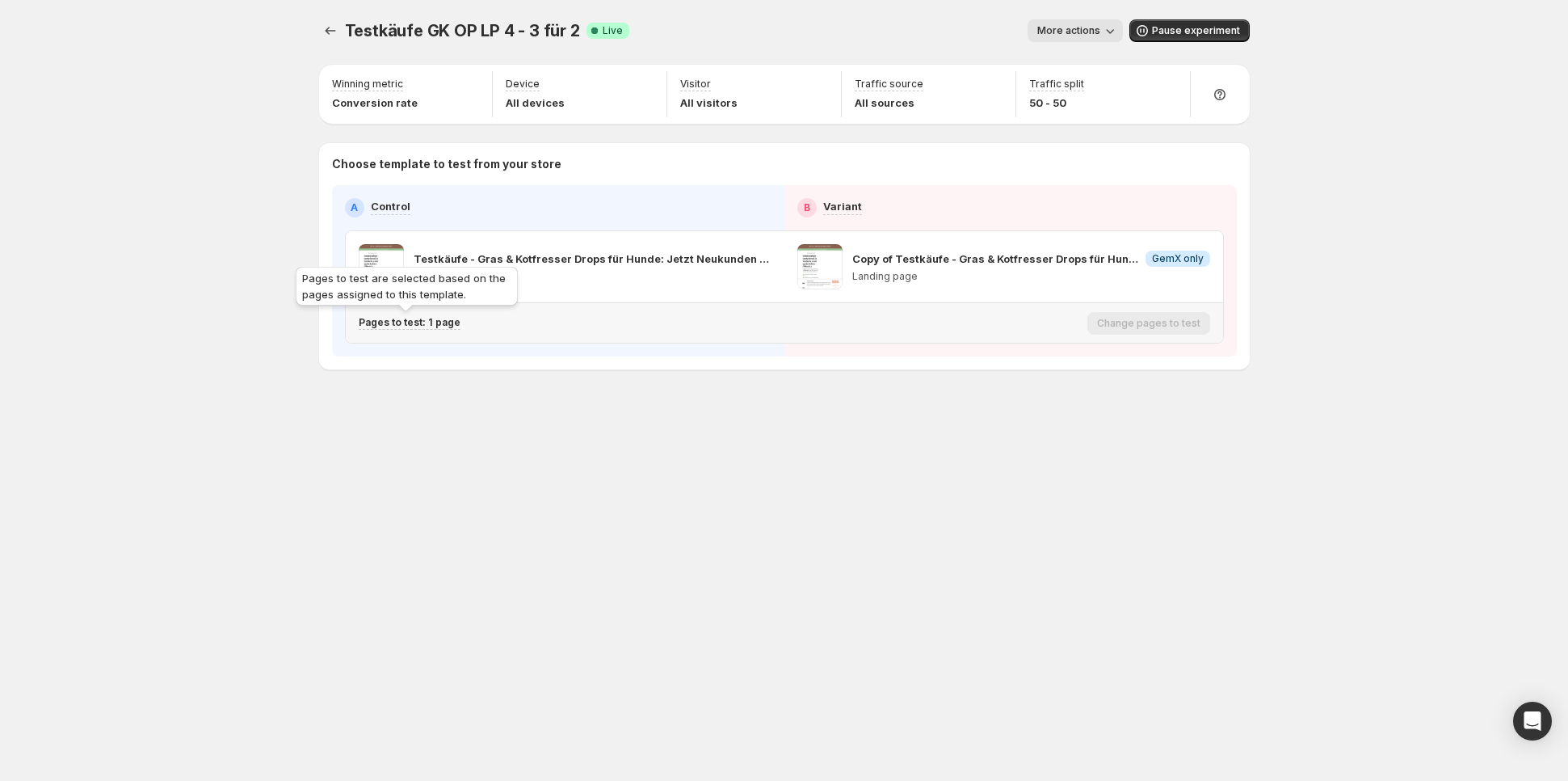
click at [405, 320] on p "Pages to test: 1 page" at bounding box center [410, 321] width 102 height 12
click at [656, 407] on icon "Search for and select a customer segment" at bounding box center [660, 406] width 16 height 16
